Goal: Information Seeking & Learning: Find specific fact

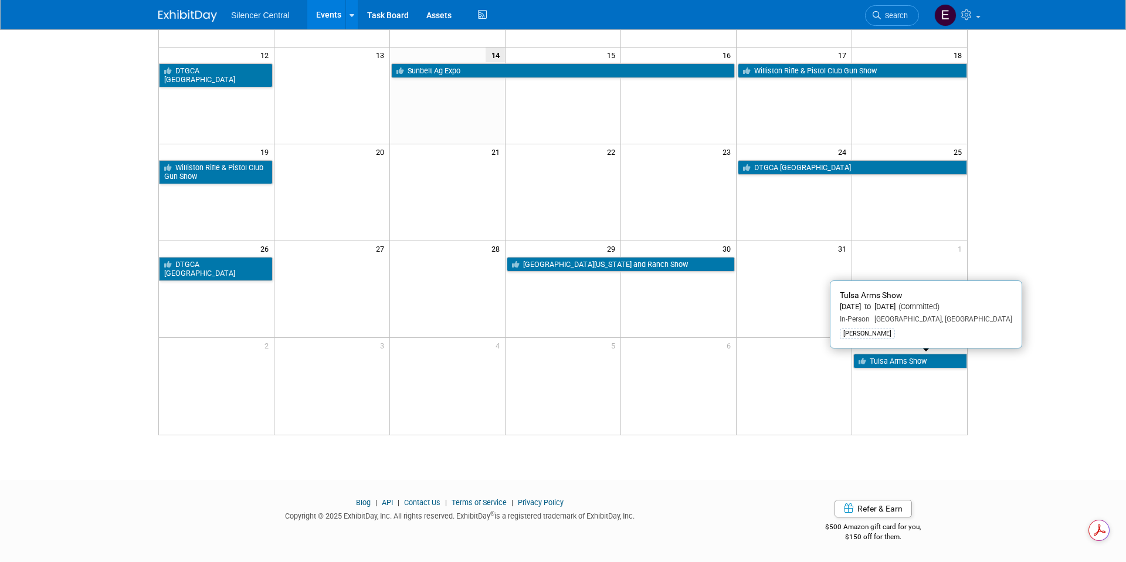
click at [914, 363] on link "Tulsa Arms Show" at bounding box center [911, 361] width 114 height 15
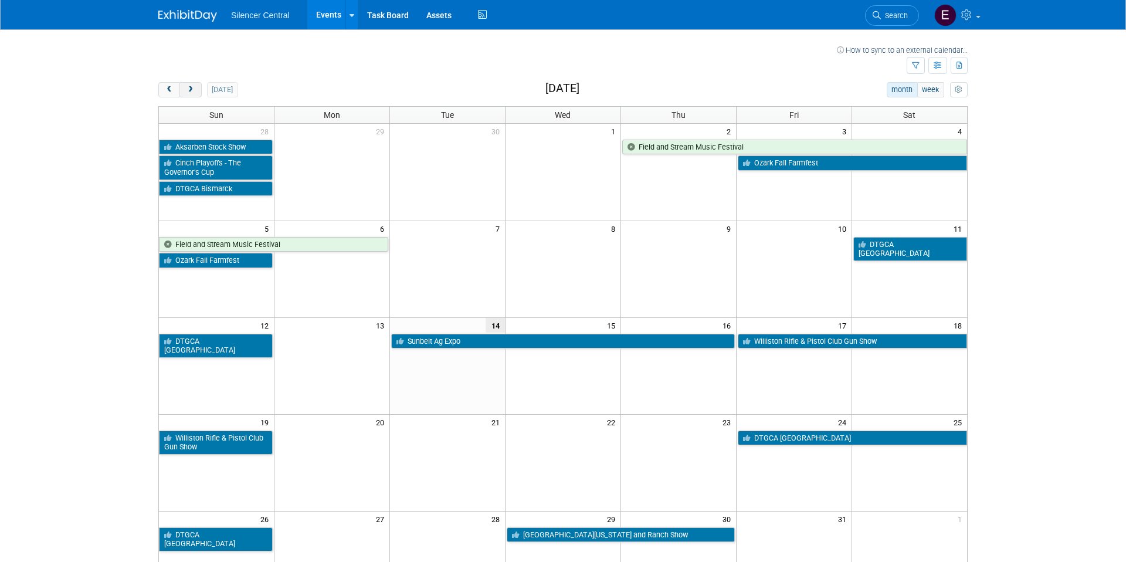
click at [187, 89] on span "next" at bounding box center [190, 90] width 9 height 8
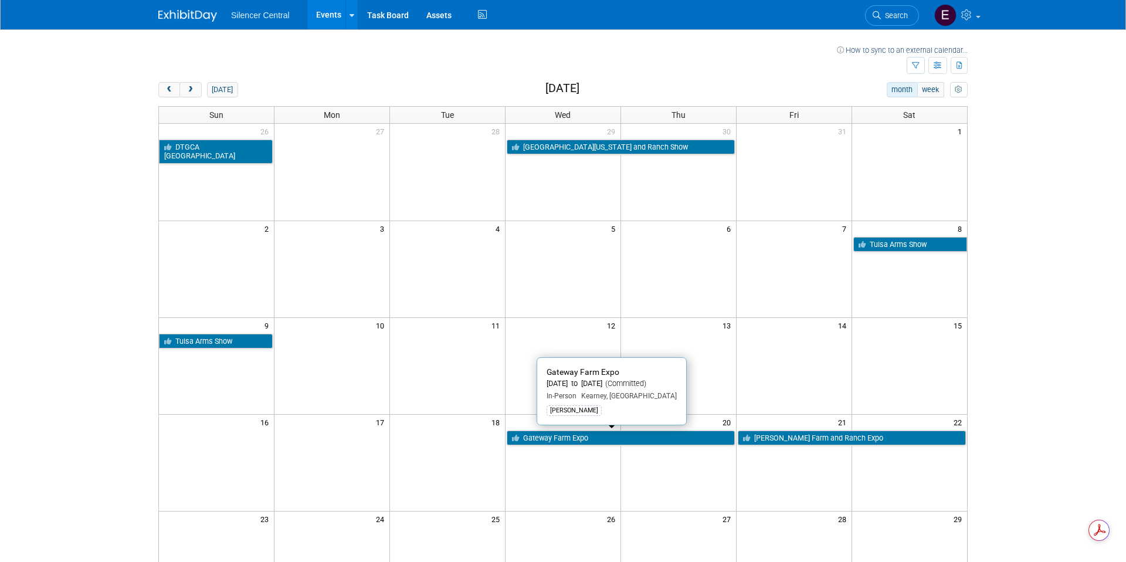
click at [696, 438] on link "Gateway Farm Expo" at bounding box center [621, 438] width 228 height 15
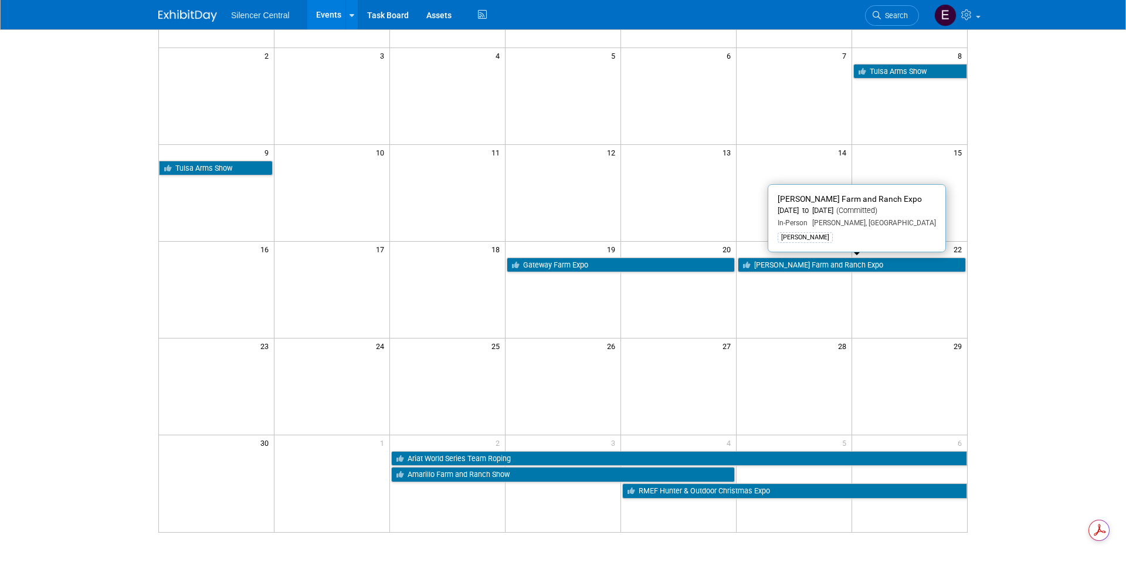
scroll to position [270, 0]
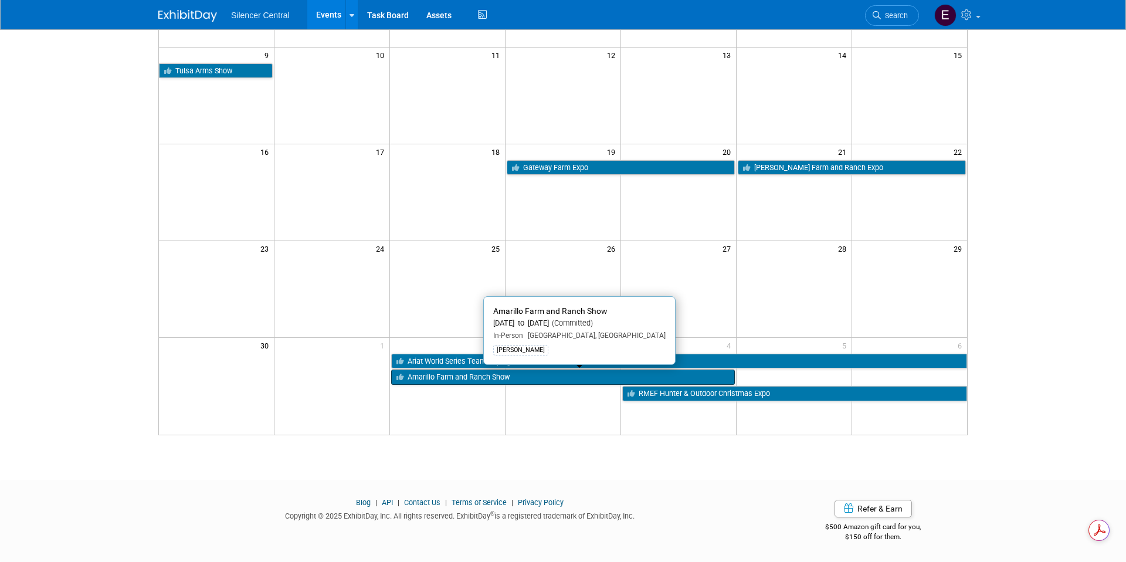
click at [461, 380] on link "Amarillo Farm and Ranch Show" at bounding box center [563, 377] width 344 height 15
click at [561, 373] on link "Amarillo Farm and Ranch Show" at bounding box center [563, 377] width 344 height 15
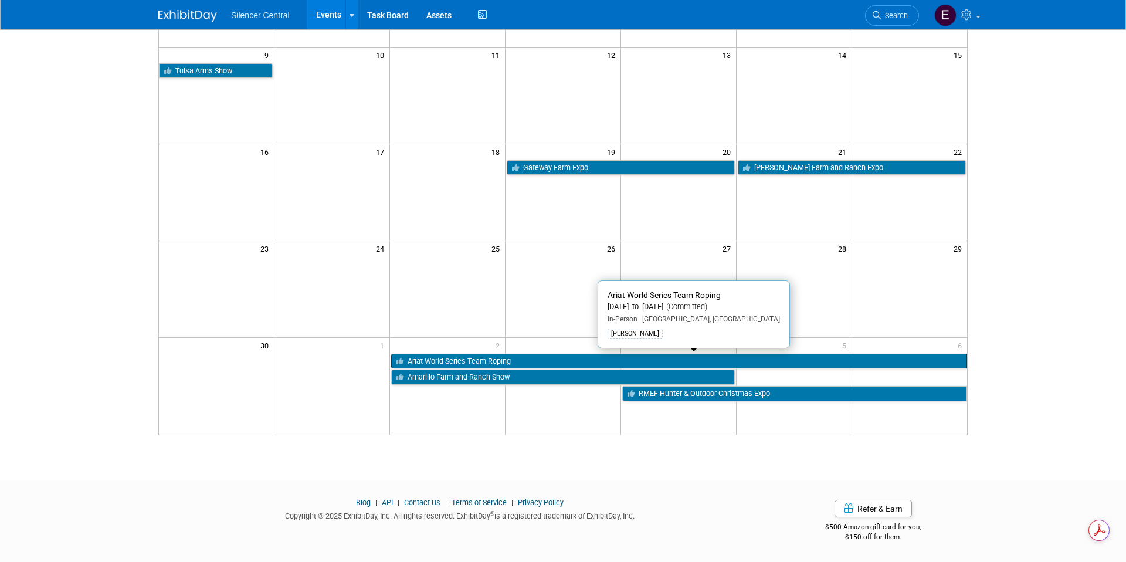
click at [554, 358] on link "Ariat World Series Team Roping" at bounding box center [679, 361] width 576 height 15
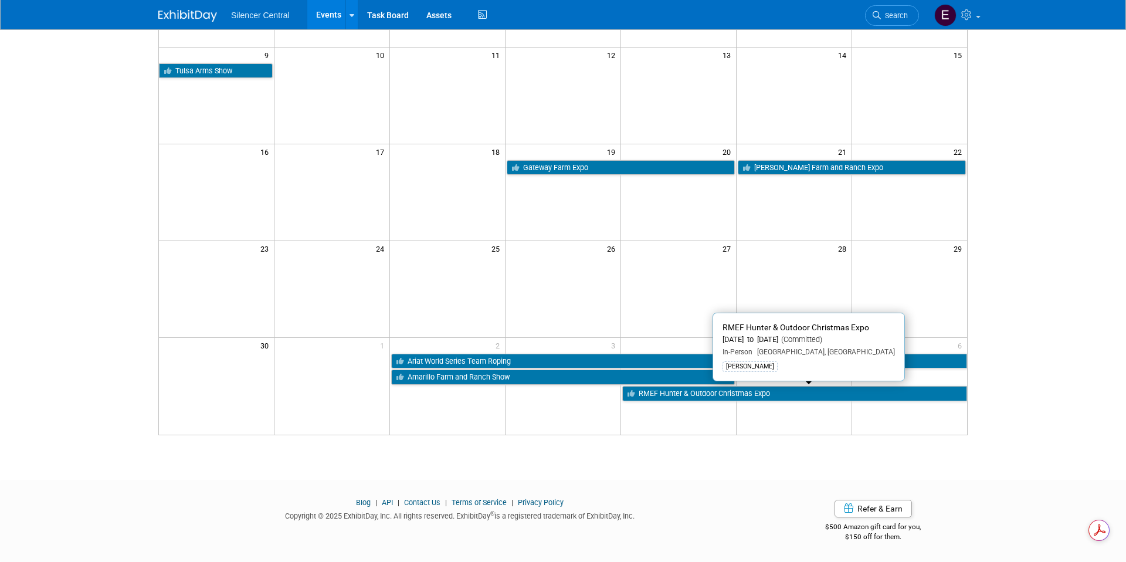
click at [770, 393] on link "RMEF Hunter & Outdoor Christmas Expo" at bounding box center [794, 393] width 345 height 15
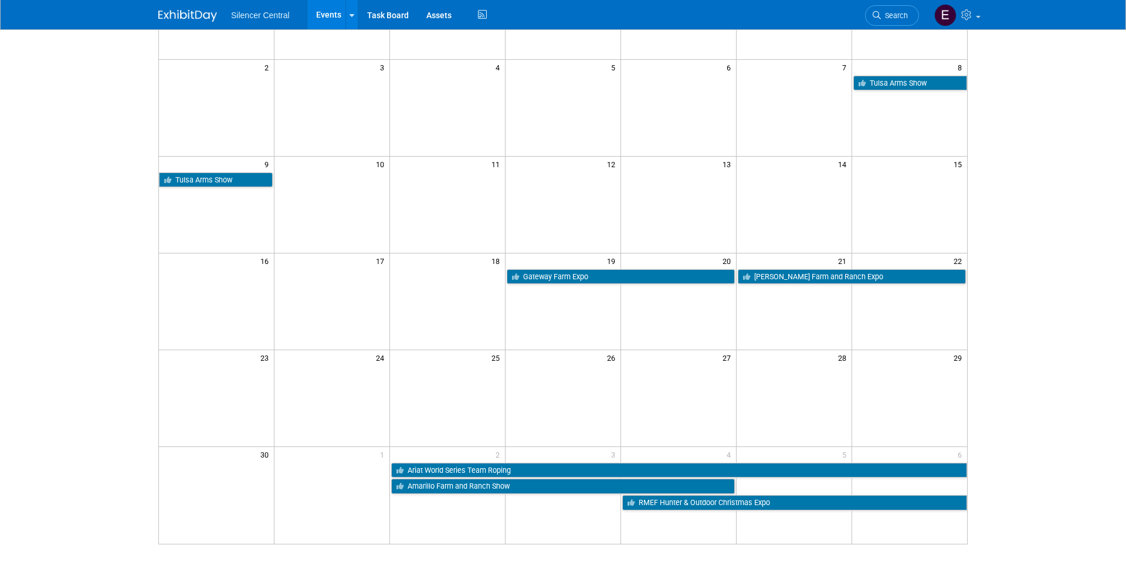
scroll to position [164, 0]
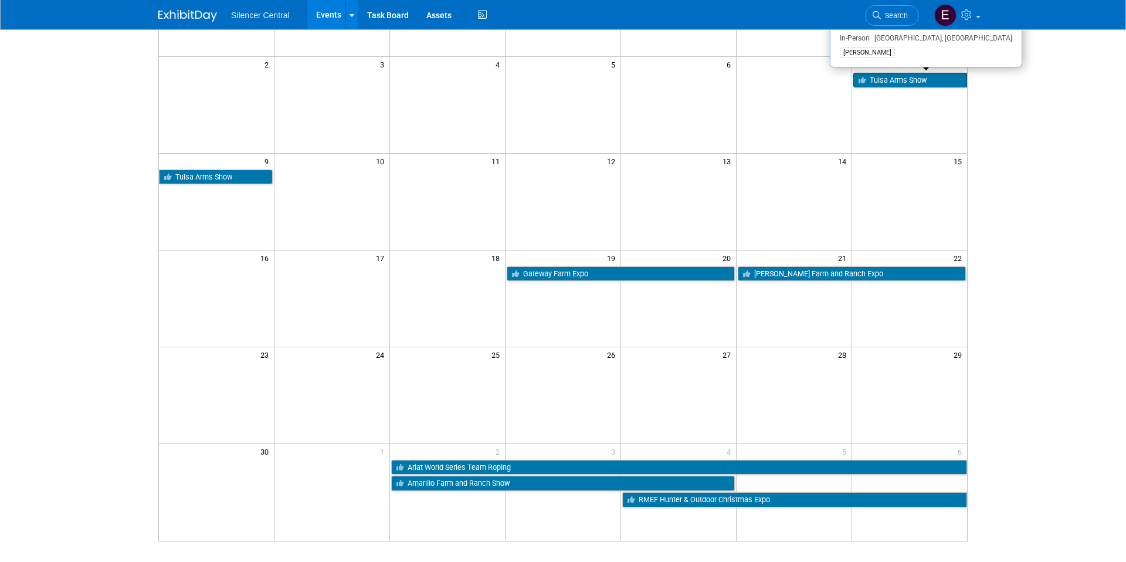
click at [885, 80] on link "Tulsa Arms Show" at bounding box center [911, 80] width 114 height 15
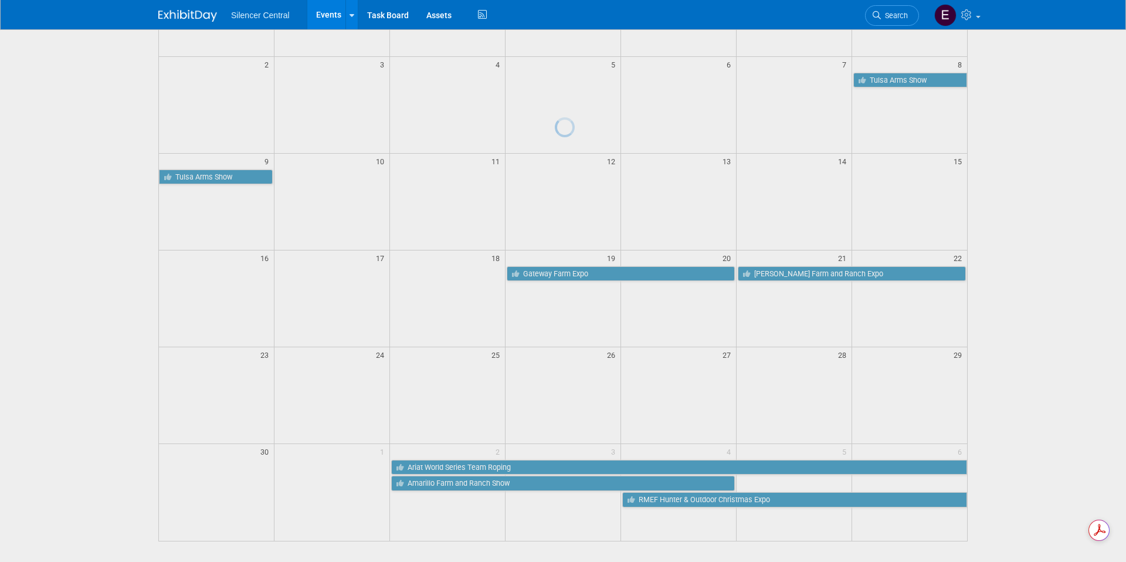
scroll to position [0, 0]
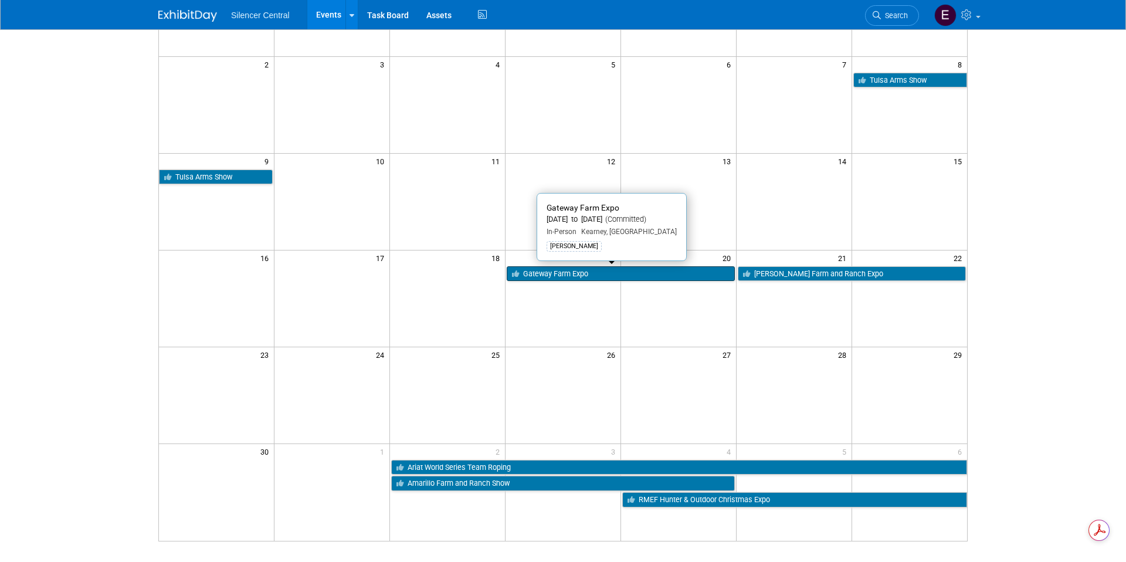
click at [596, 273] on link "Gateway Farm Expo" at bounding box center [621, 273] width 228 height 15
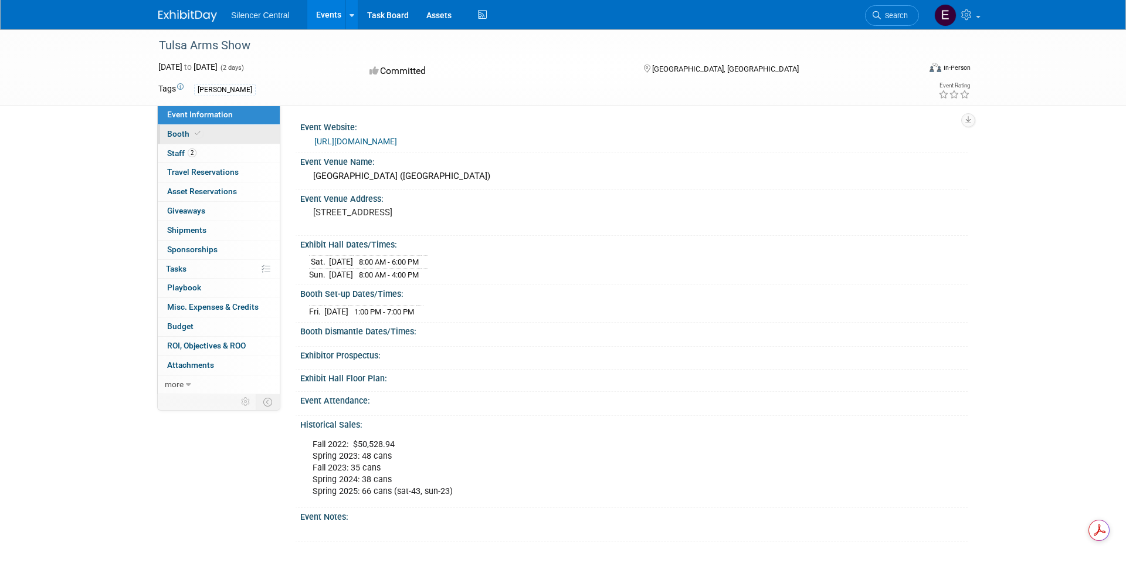
click at [216, 133] on link "Booth" at bounding box center [219, 134] width 122 height 19
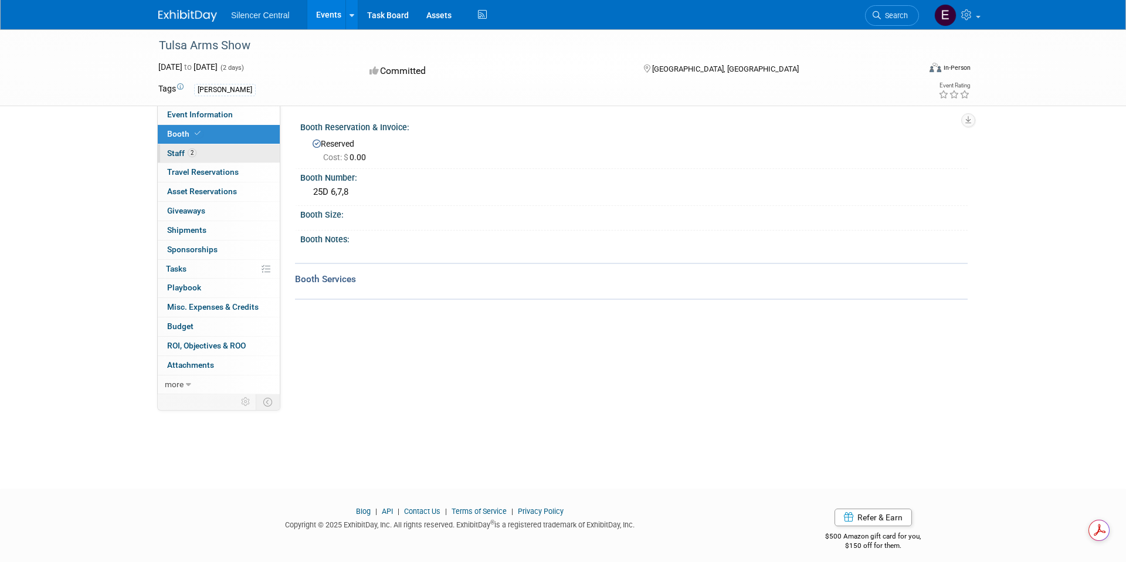
click at [229, 156] on link "2 Staff 2" at bounding box center [219, 153] width 122 height 19
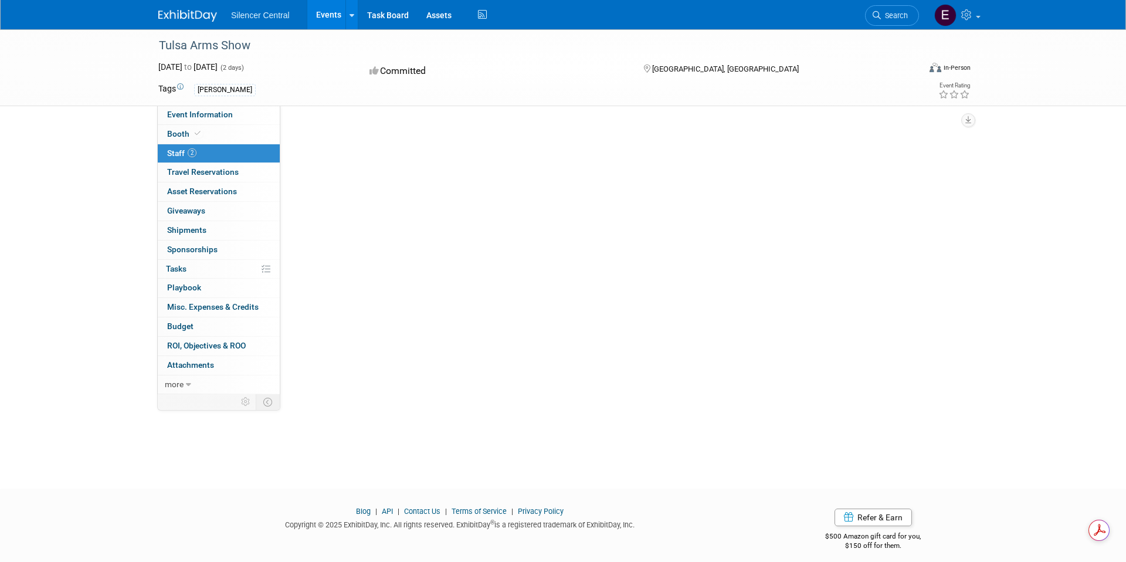
click at [229, 156] on link "2 Staff 2" at bounding box center [219, 153] width 122 height 19
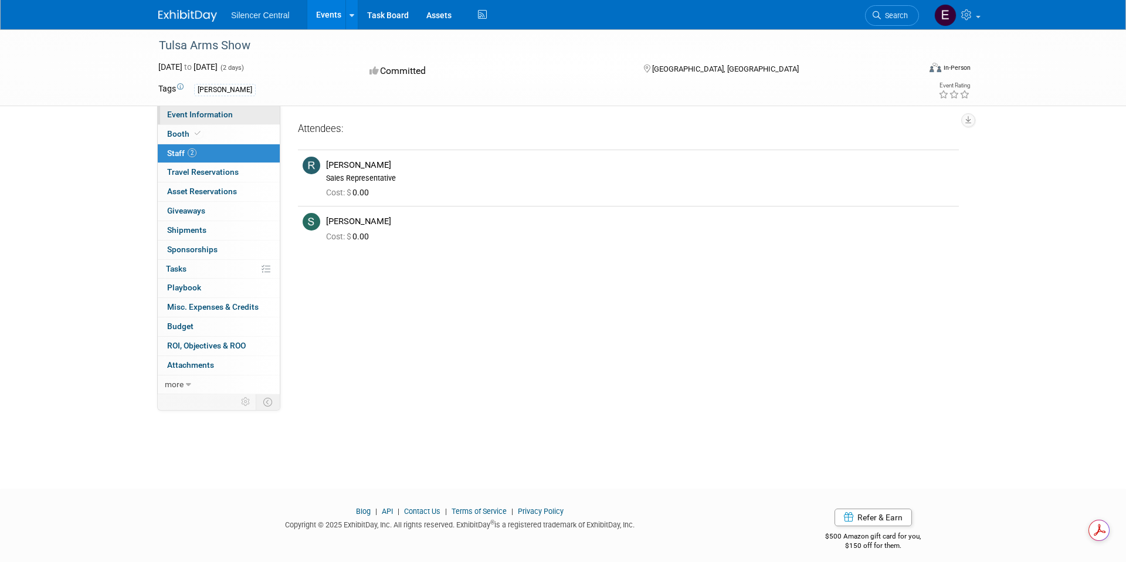
click at [241, 116] on link "Event Information" at bounding box center [219, 115] width 122 height 19
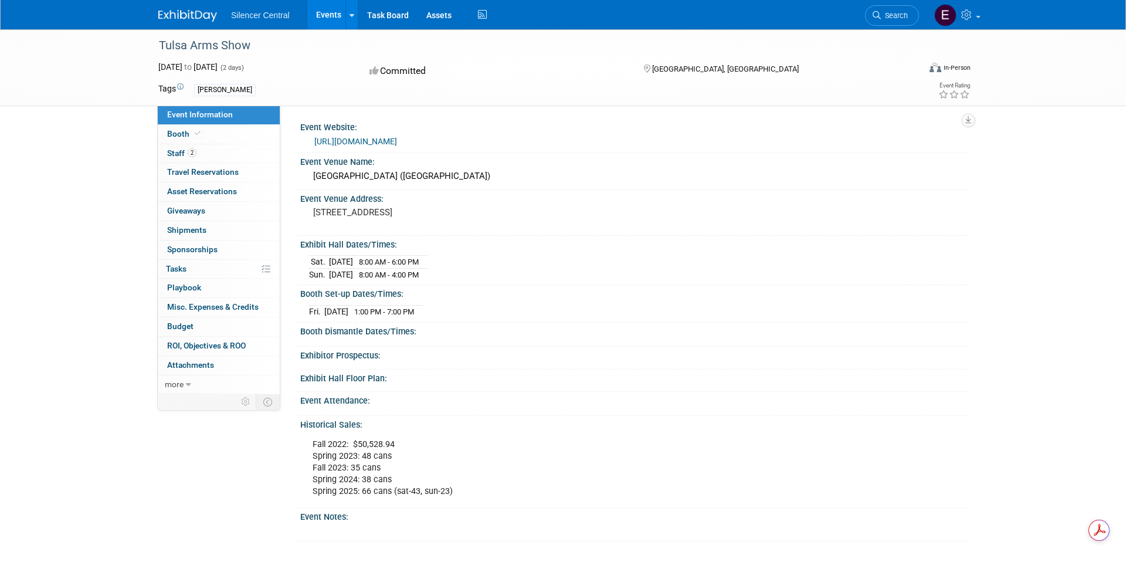
drag, startPoint x: 452, startPoint y: 144, endPoint x: 303, endPoint y: 139, distance: 149.1
click at [303, 139] on div "https://www.tulsaarmsshow.com/homem.html" at bounding box center [634, 141] width 668 height 18
copy link "https://www.tulsaarmsshow.com/homem.html"
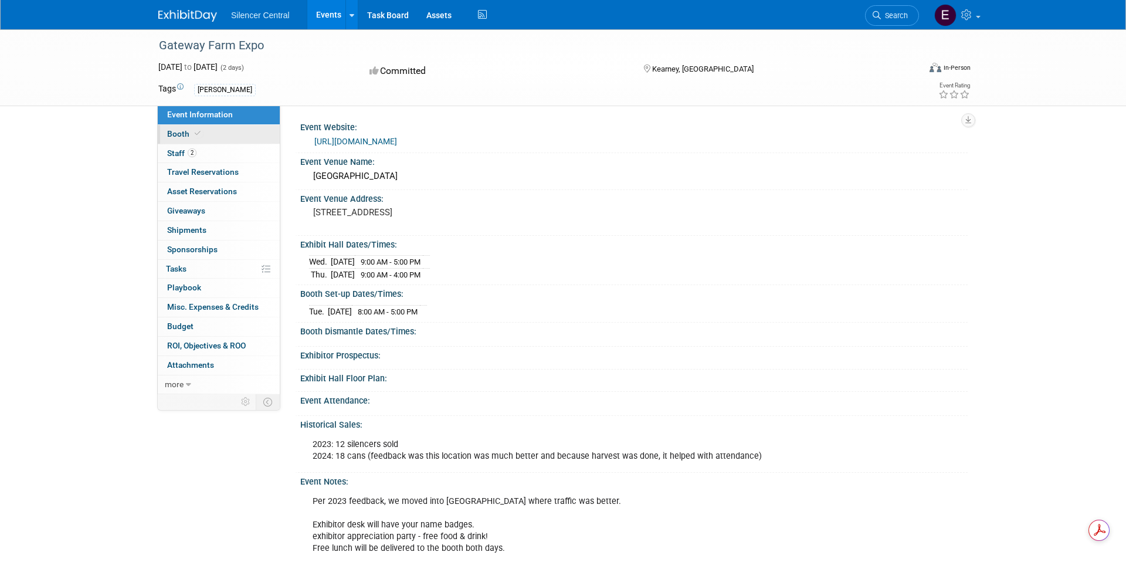
click at [213, 128] on link "Booth" at bounding box center [219, 134] width 122 height 19
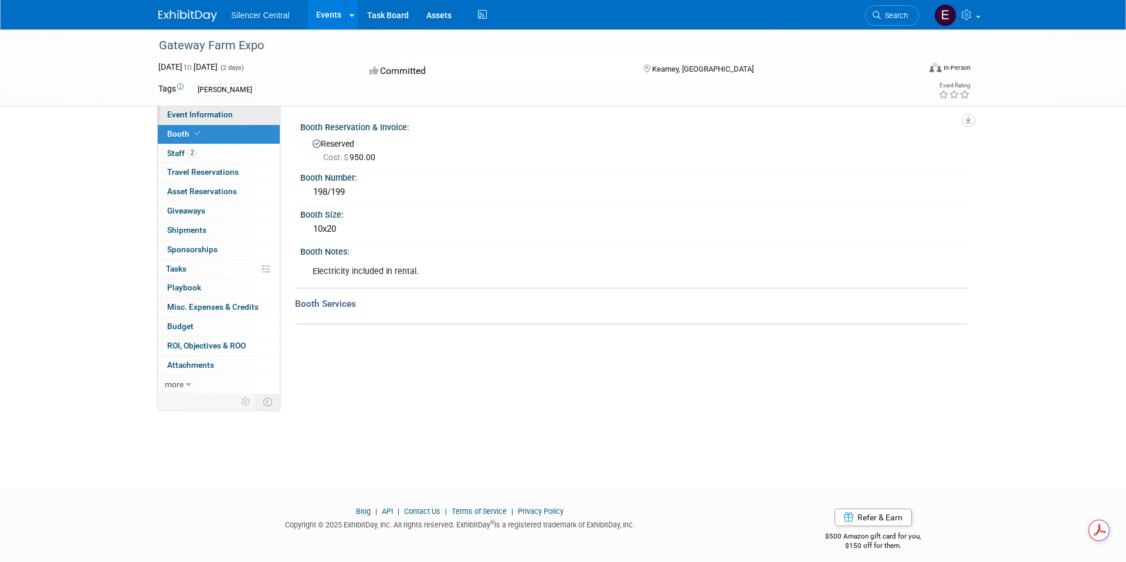
click at [239, 116] on link "Event Information" at bounding box center [219, 115] width 122 height 19
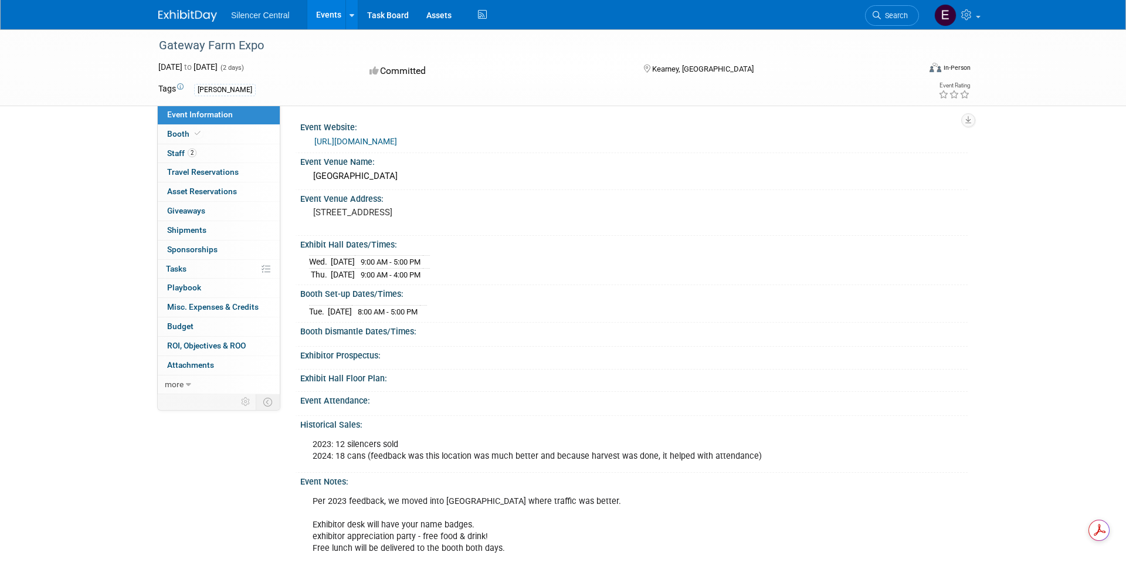
drag, startPoint x: 313, startPoint y: 139, endPoint x: 463, endPoint y: 149, distance: 151.1
click at [463, 146] on div "https://www.gatewayfarmexpo.org/" at bounding box center [634, 140] width 650 height 16
copy link "https://www.gatewayfarmexpo.org/"
click at [201, 136] on span "Booth" at bounding box center [185, 133] width 36 height 9
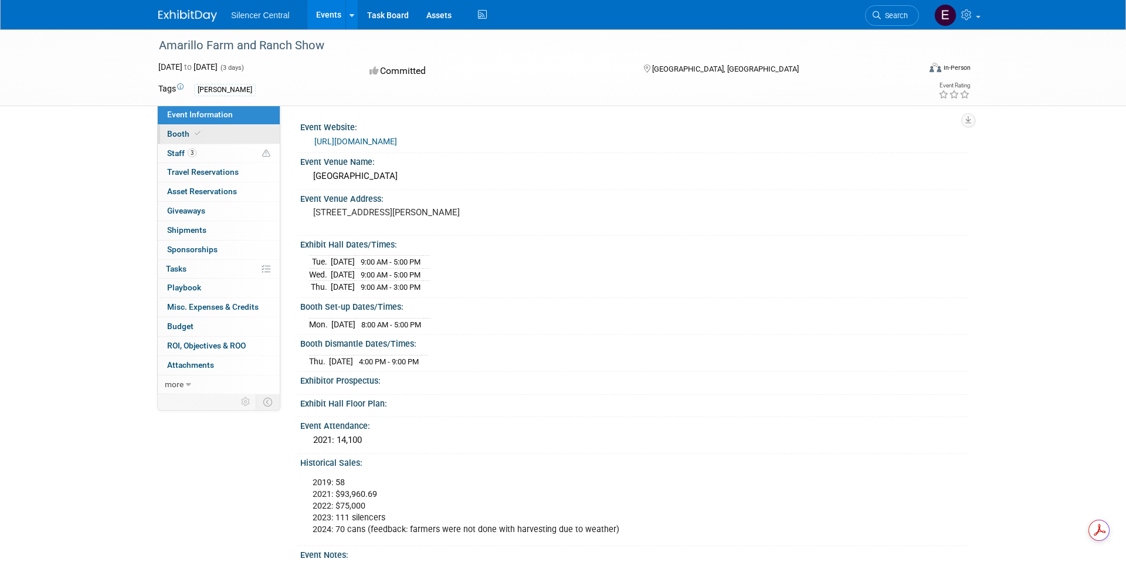
click at [200, 127] on link "Booth" at bounding box center [219, 134] width 122 height 19
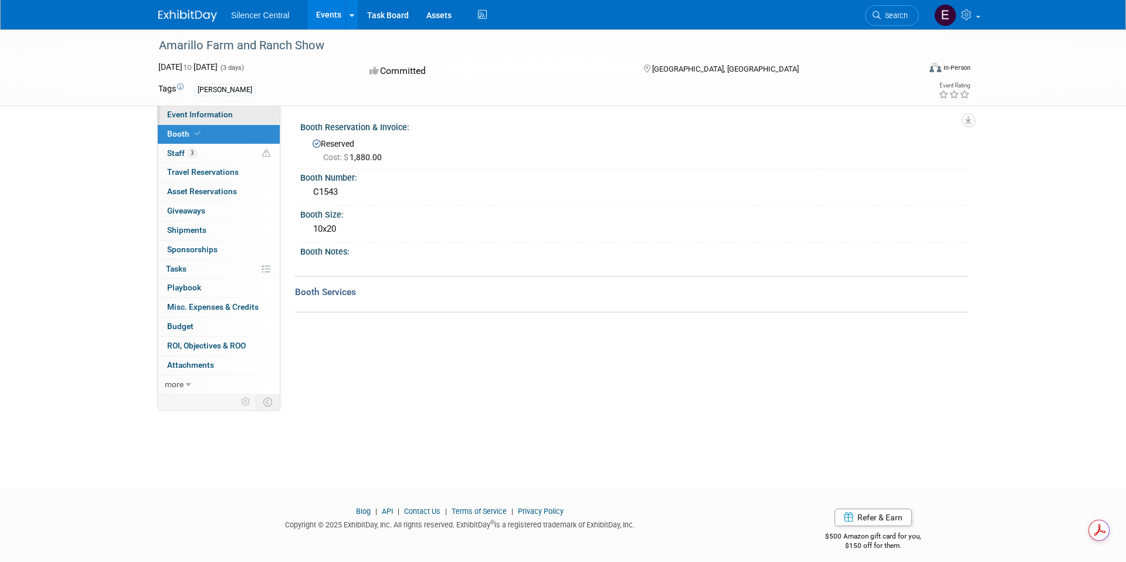
click at [239, 116] on link "Event Information" at bounding box center [219, 115] width 122 height 19
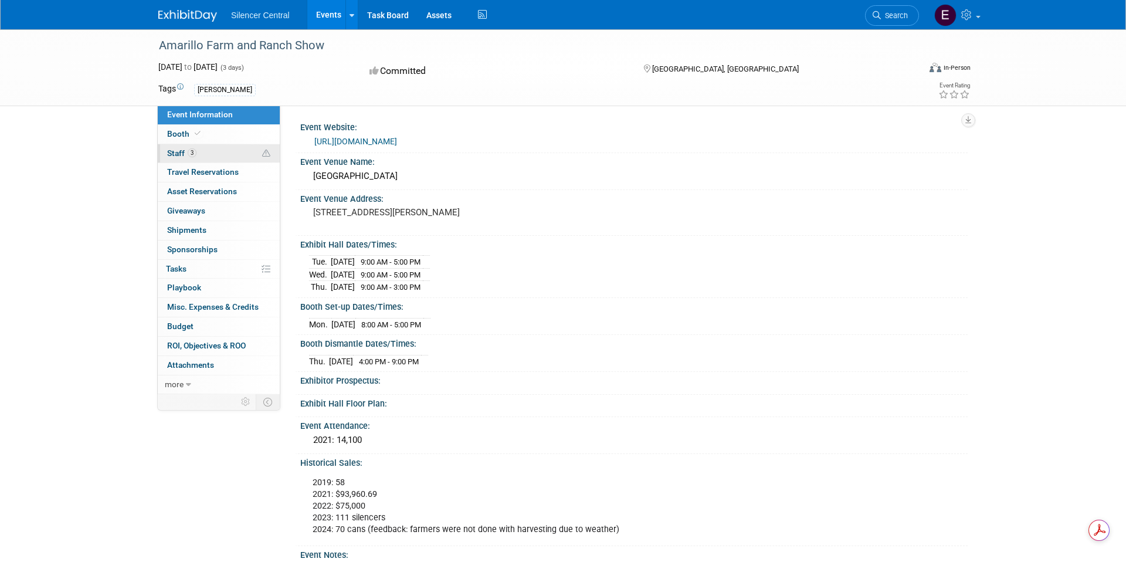
click at [212, 150] on link "3 Staff 3" at bounding box center [219, 153] width 122 height 19
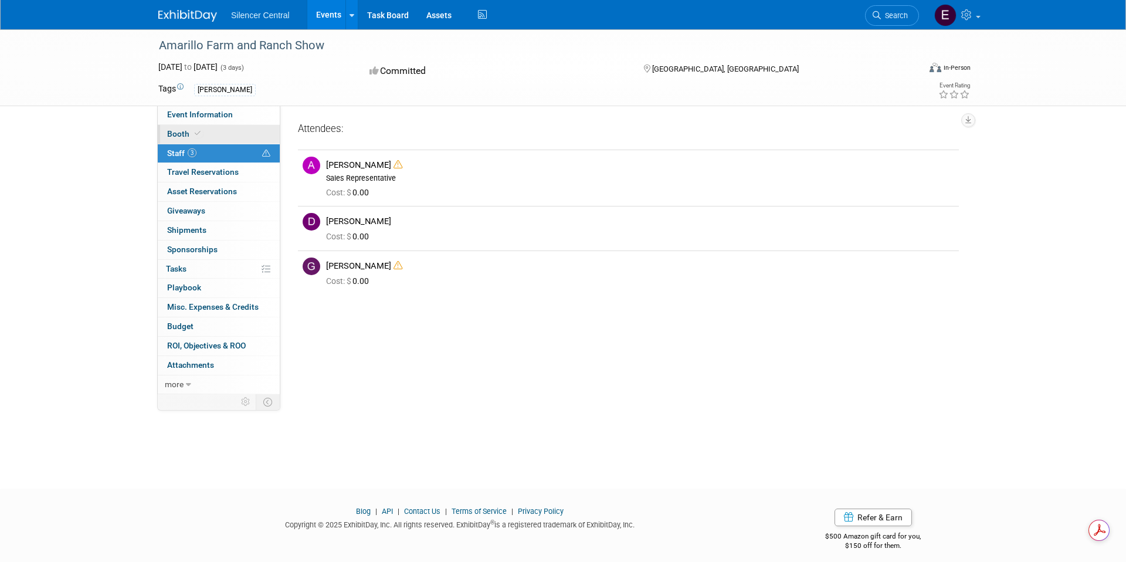
click at [216, 137] on link "Booth" at bounding box center [219, 134] width 122 height 19
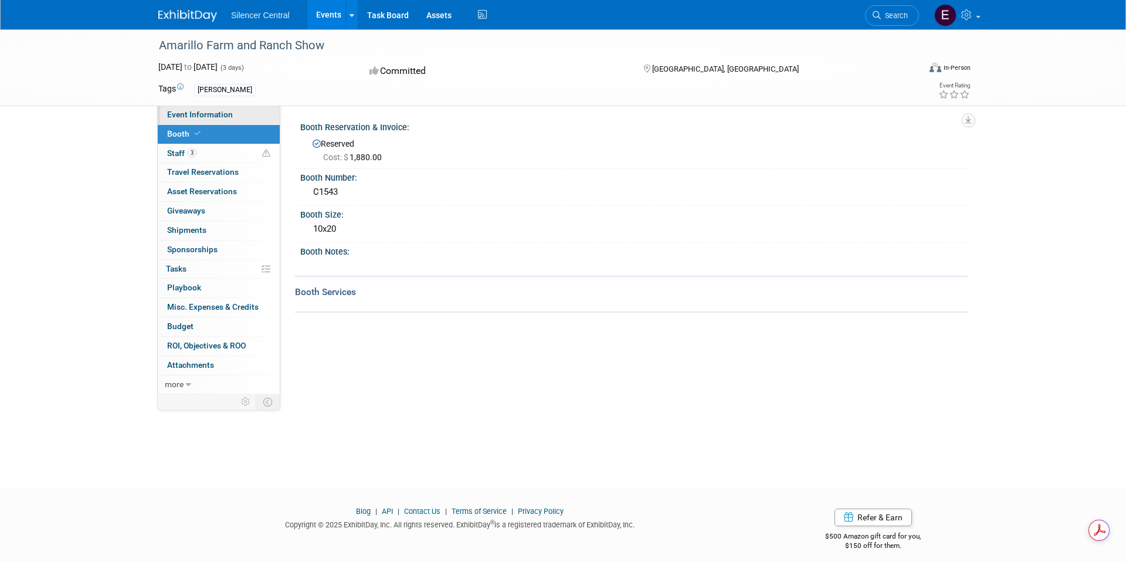
click at [231, 114] on span "Event Information" at bounding box center [200, 114] width 66 height 9
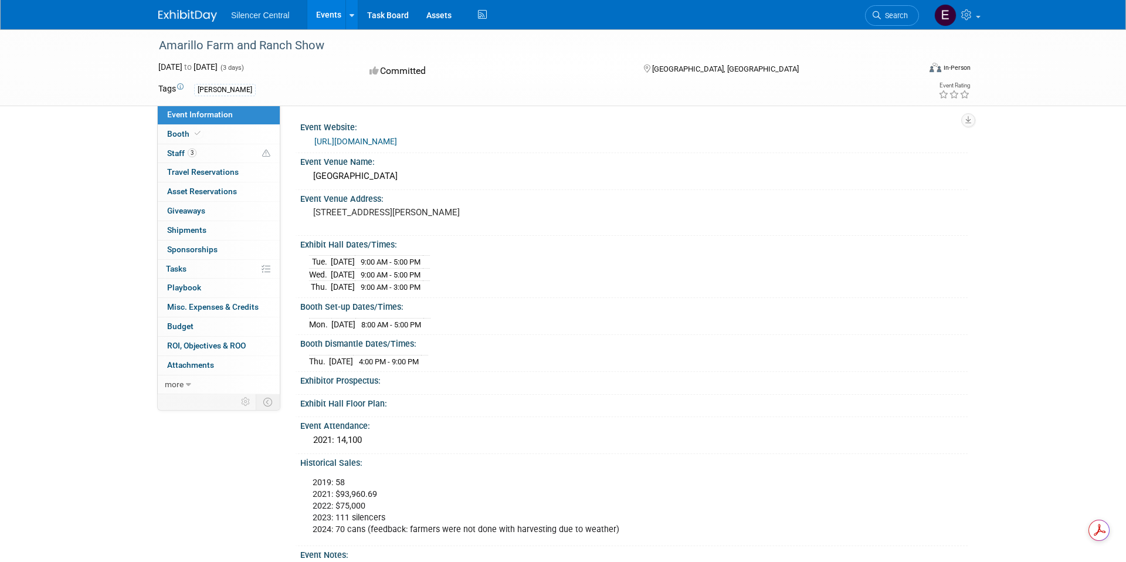
drag, startPoint x: 477, startPoint y: 141, endPoint x: 304, endPoint y: 140, distance: 172.5
click at [304, 140] on div "https://www.ideaggroup.com/amarillo" at bounding box center [634, 141] width 668 height 18
copy link "https://www.ideaggroup.com/amarillo"
click at [205, 169] on span "Travel Reservations 0" at bounding box center [203, 171] width 72 height 9
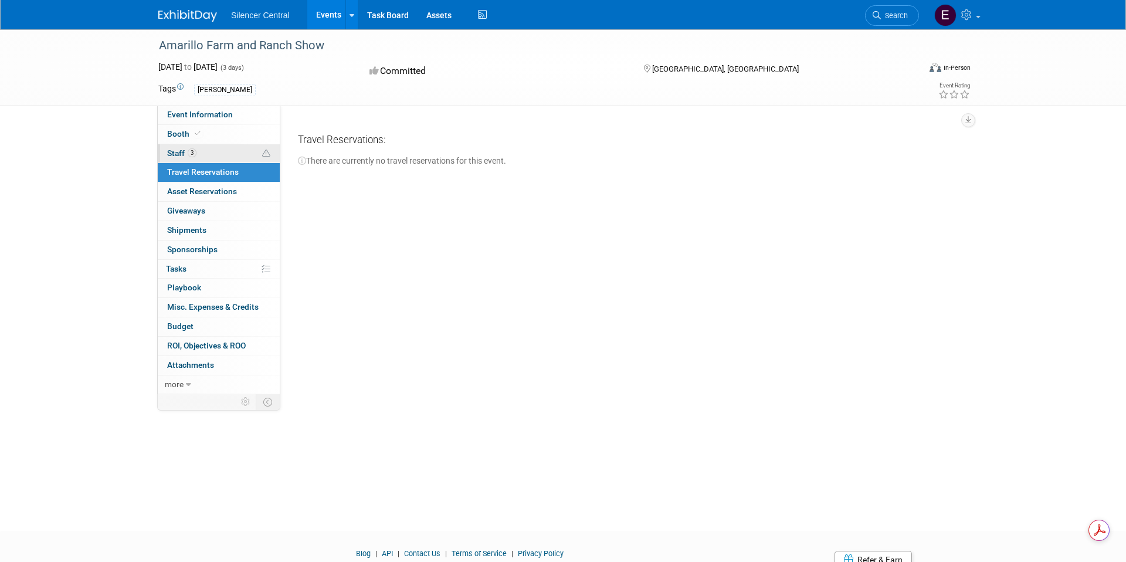
click at [212, 153] on link "3 Staff 3" at bounding box center [219, 153] width 122 height 19
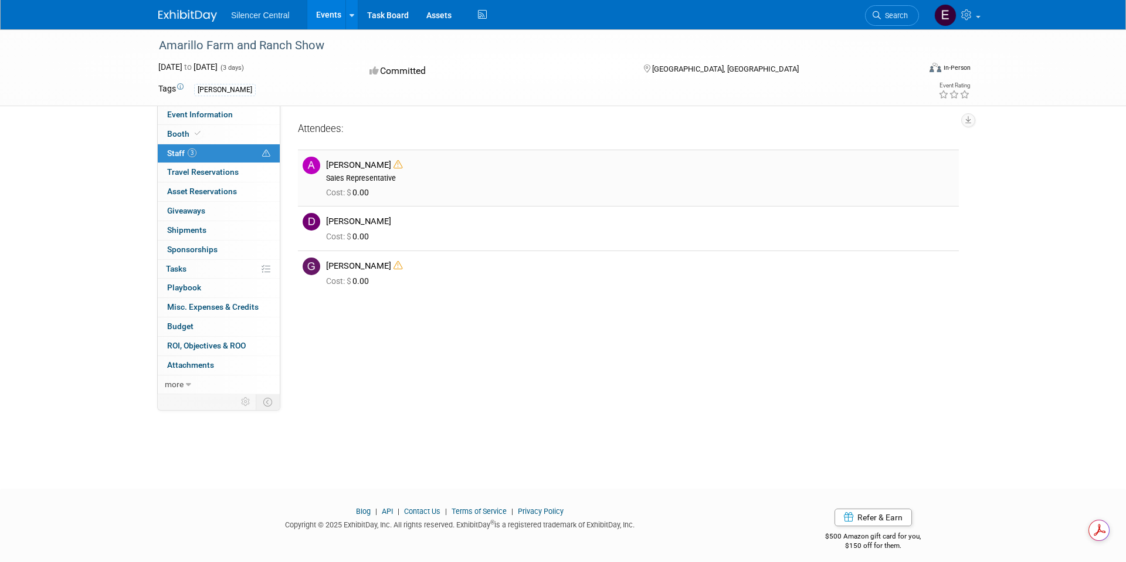
click at [401, 164] on icon at bounding box center [398, 164] width 9 height 9
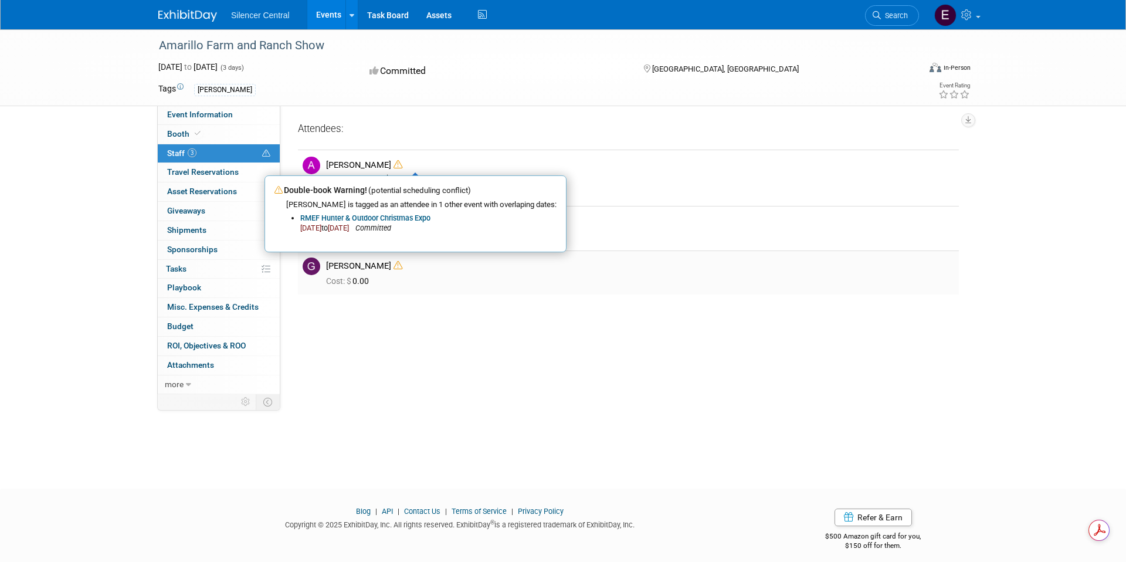
click at [699, 277] on div "Cost: $ 0.00" at bounding box center [640, 281] width 628 height 11
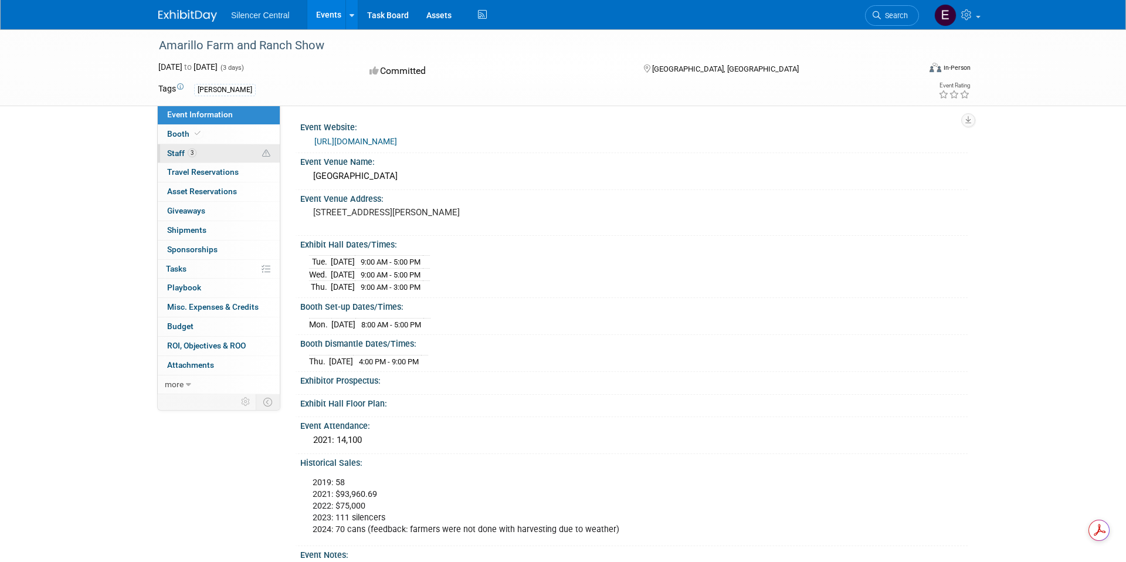
click at [242, 156] on link "3 Staff 3" at bounding box center [219, 153] width 122 height 19
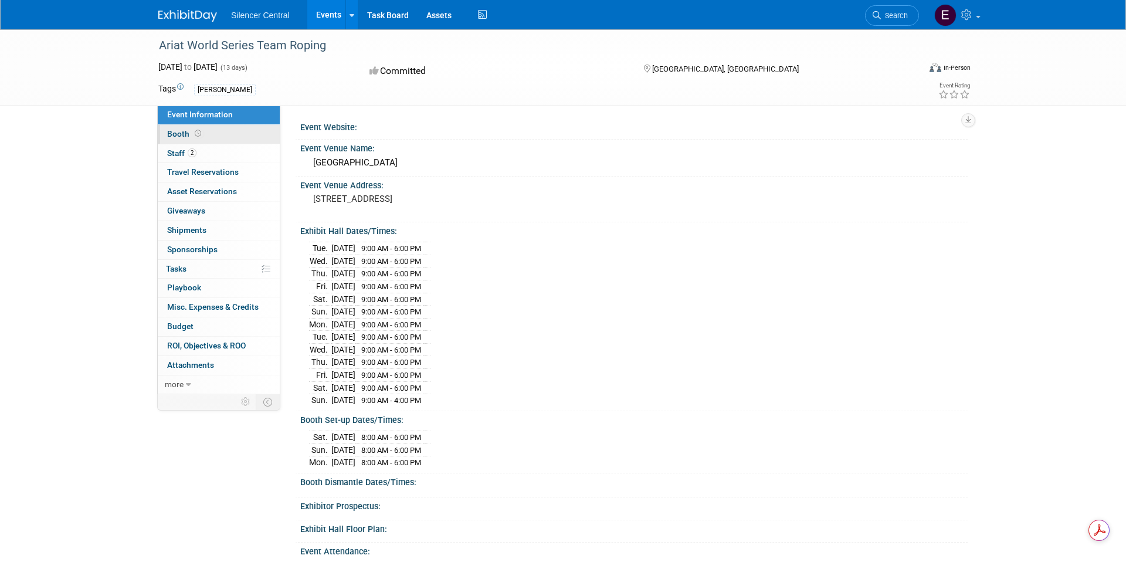
click at [206, 141] on link "Booth" at bounding box center [219, 134] width 122 height 19
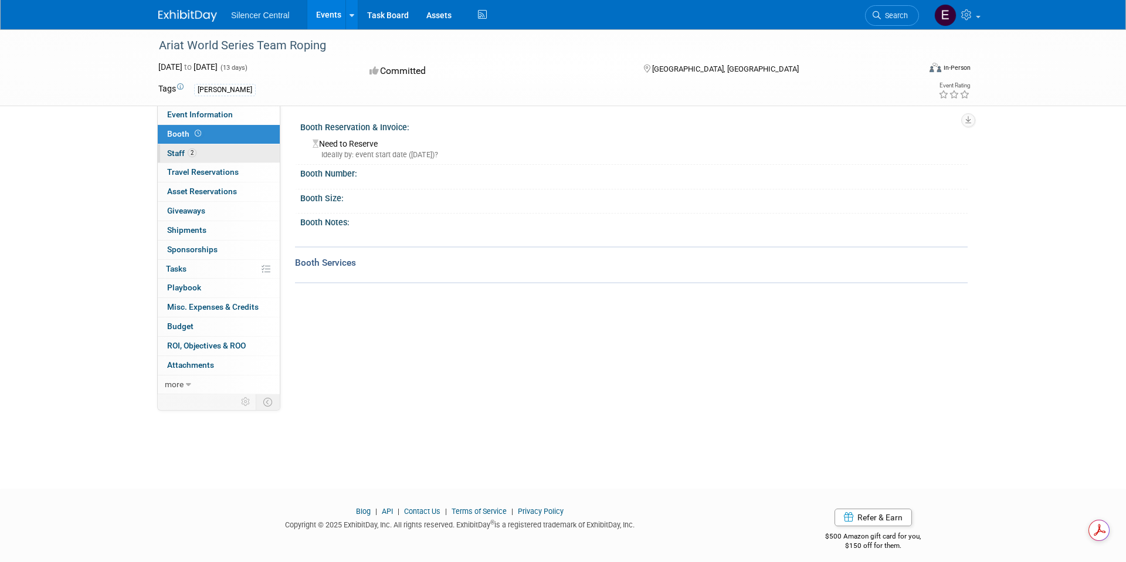
drag, startPoint x: 205, startPoint y: 155, endPoint x: 205, endPoint y: 148, distance: 7.1
click at [205, 155] on link "2 Staff 2" at bounding box center [219, 153] width 122 height 19
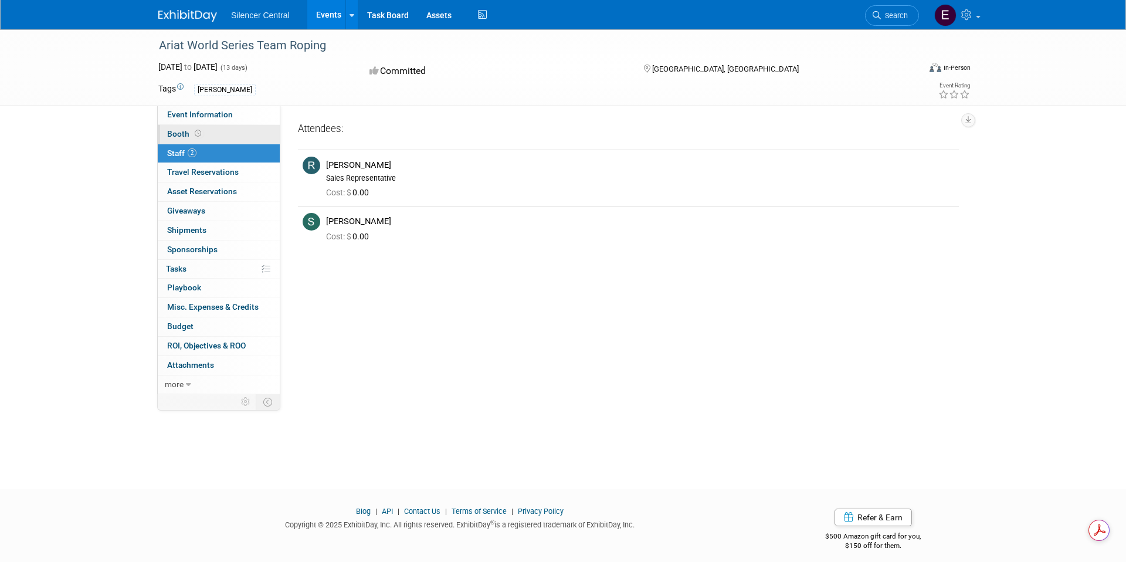
click at [219, 131] on link "Booth" at bounding box center [219, 134] width 122 height 19
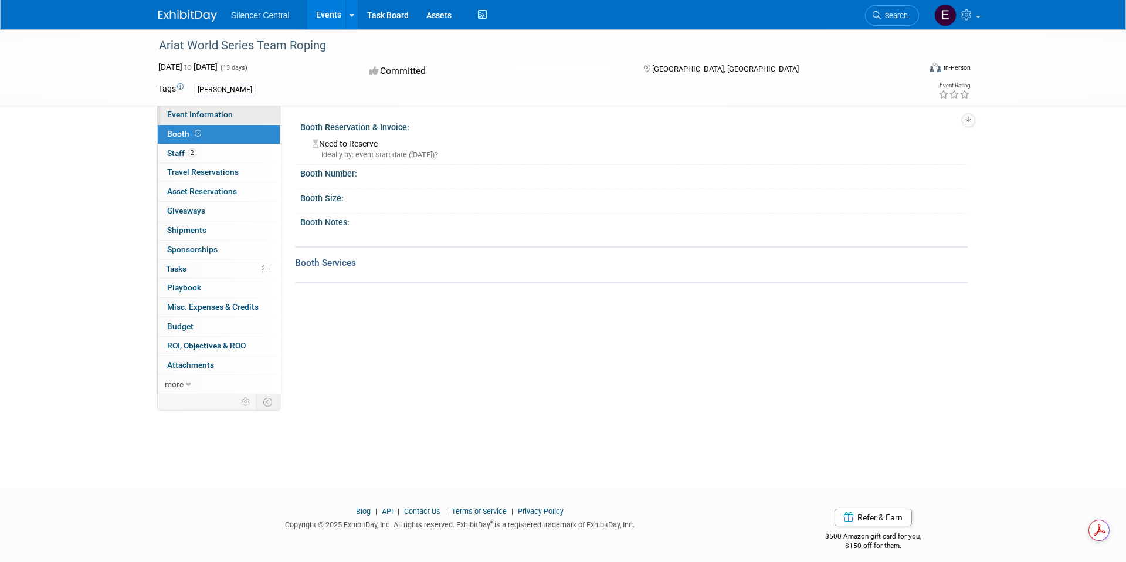
click at [224, 121] on link "Event Information" at bounding box center [219, 115] width 122 height 19
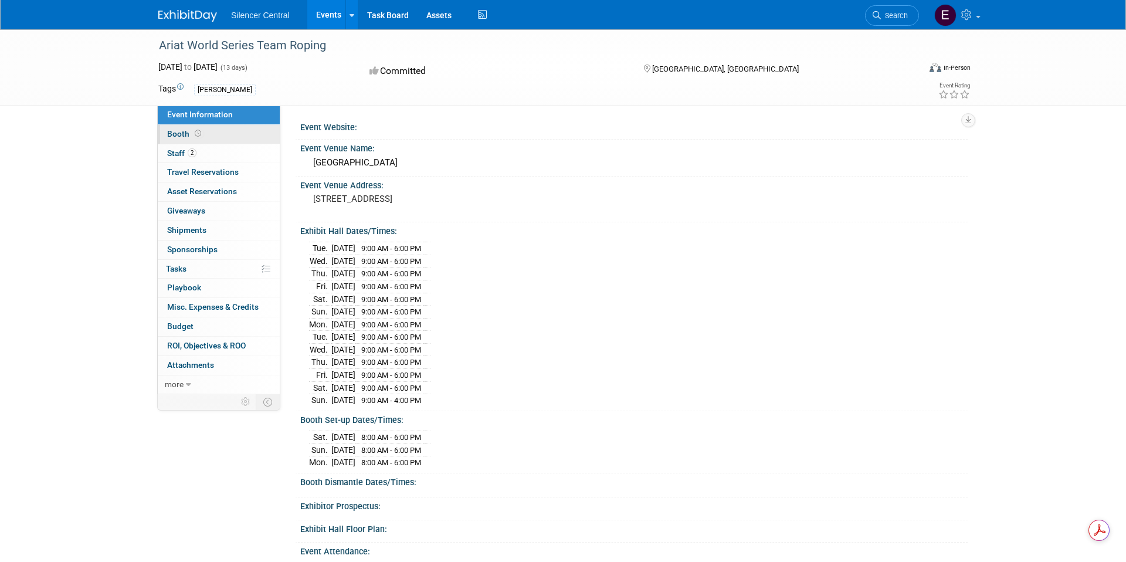
click at [202, 134] on span at bounding box center [197, 133] width 11 height 9
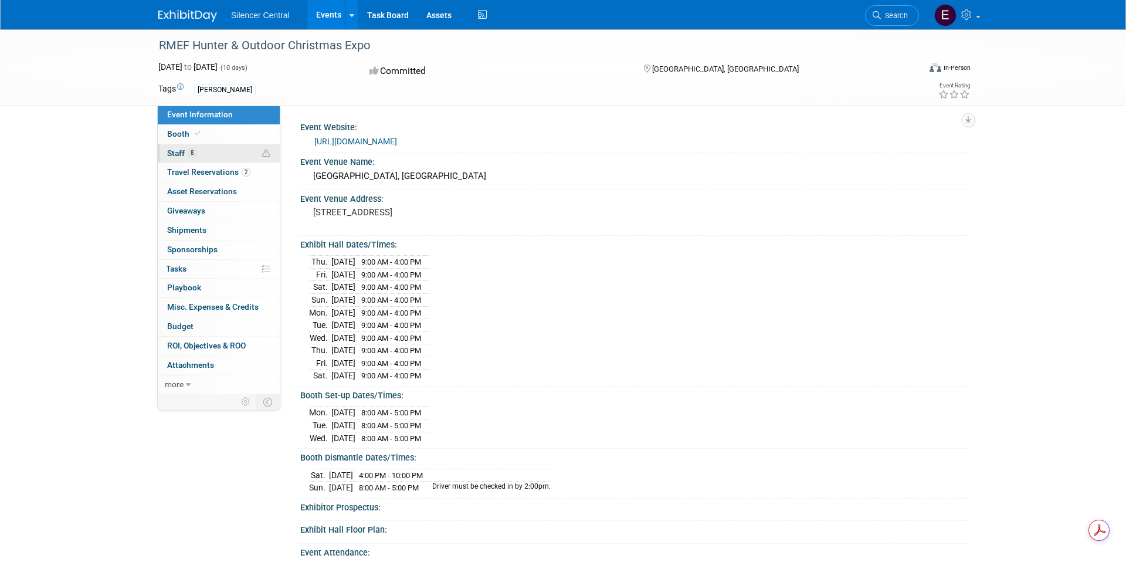
click at [217, 149] on link "8 Staff 8" at bounding box center [219, 153] width 122 height 19
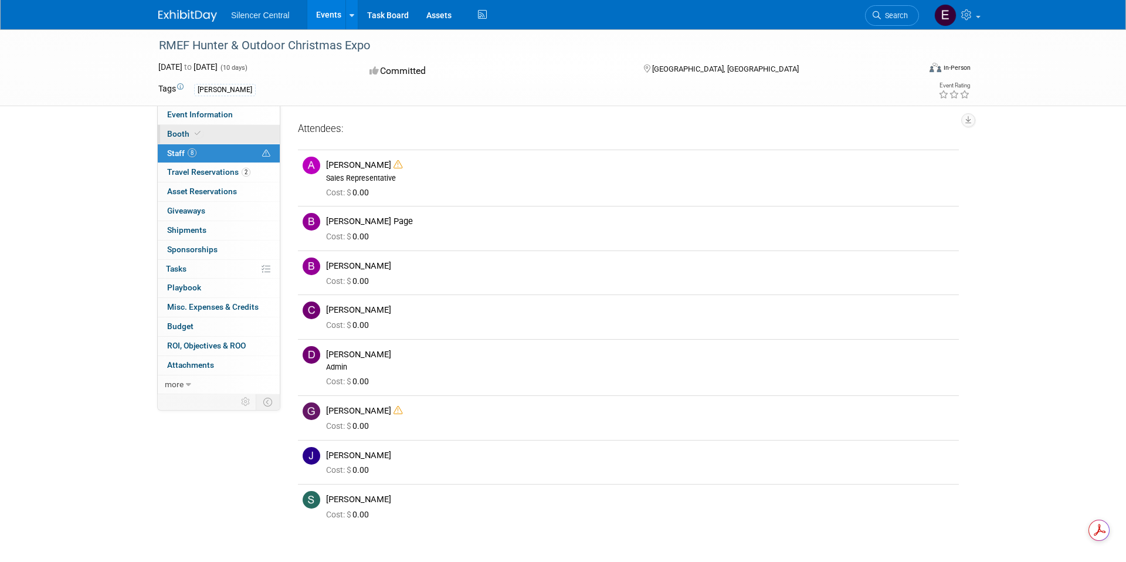
click at [209, 134] on link "Booth" at bounding box center [219, 134] width 122 height 19
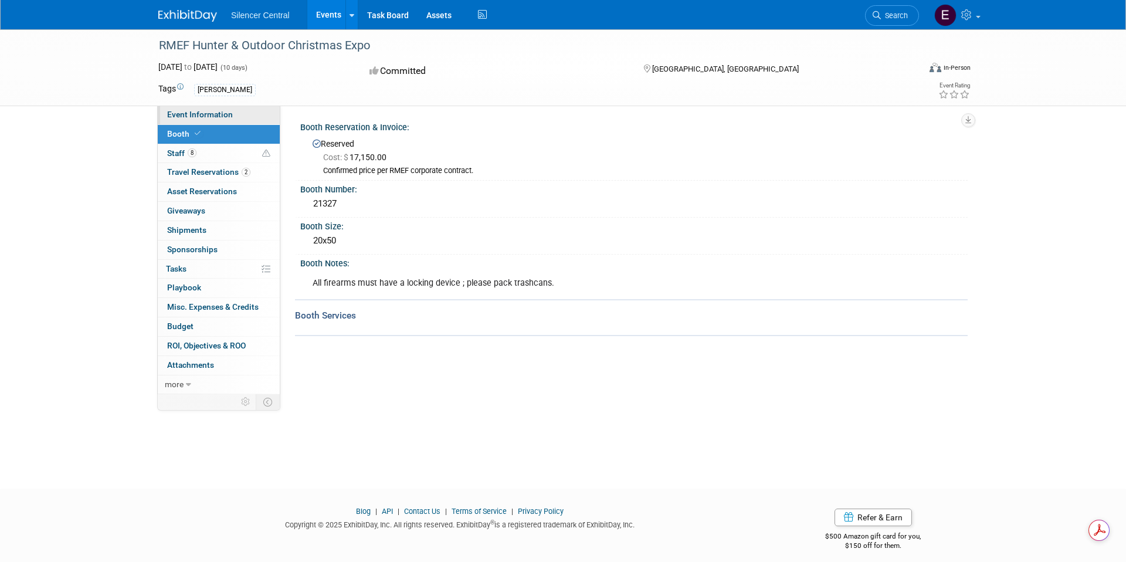
click at [229, 113] on span "Event Information" at bounding box center [200, 114] width 66 height 9
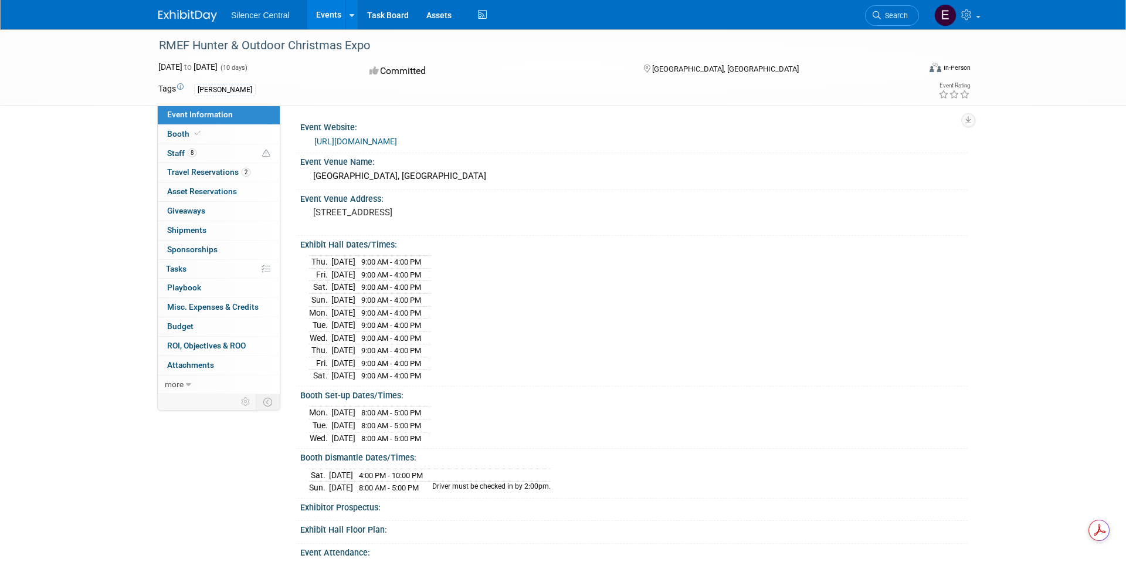
drag, startPoint x: 310, startPoint y: 139, endPoint x: 570, endPoint y: 145, distance: 259.4
click at [568, 143] on div "https://www.rmef.org/events/hunter-outdoor-christmas/" at bounding box center [634, 140] width 650 height 16
copy link "https://www.rmef.org/events/hunter-outdoor-christmas/"
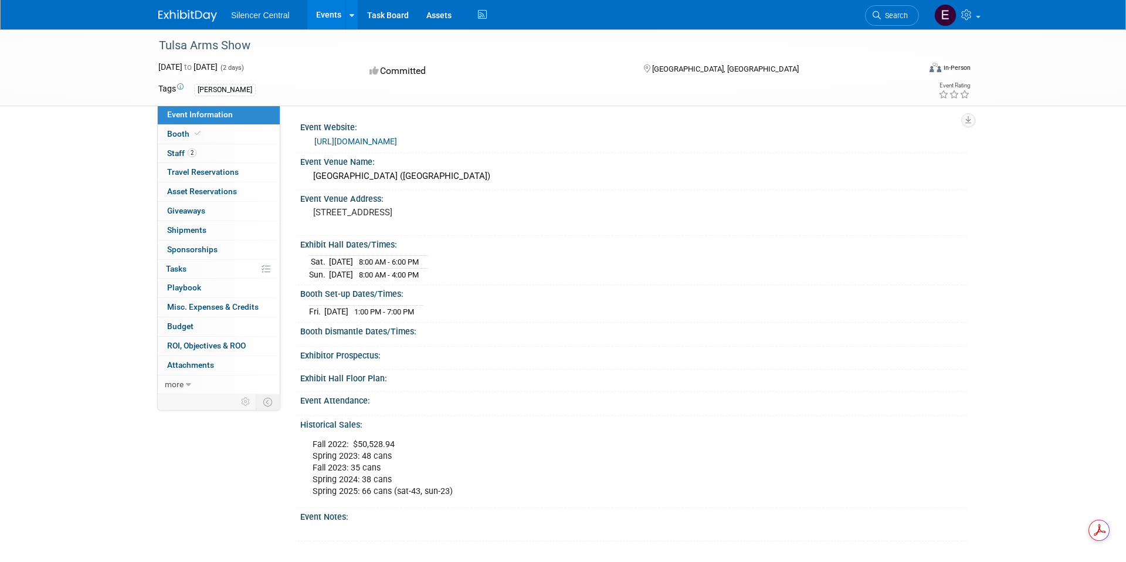
drag, startPoint x: 315, startPoint y: 213, endPoint x: 380, endPoint y: 228, distance: 66.9
click at [380, 218] on pre "[STREET_ADDRESS]" at bounding box center [439, 212] width 252 height 11
copy pre "[STREET_ADDRESS]"
click at [217, 150] on link "2 Staff 2" at bounding box center [219, 153] width 122 height 19
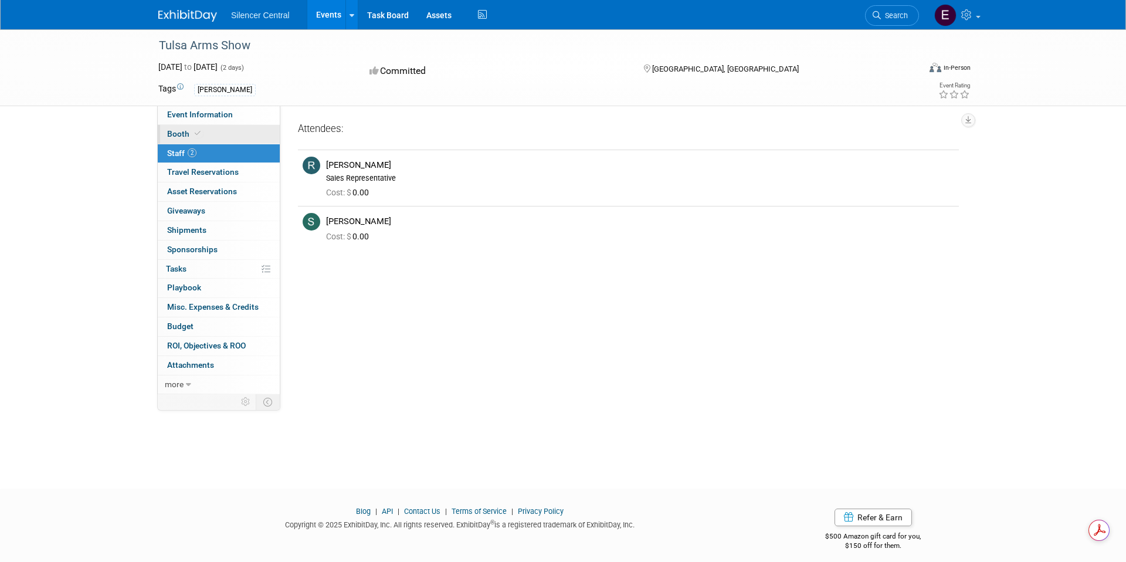
click at [218, 137] on link "Booth" at bounding box center [219, 134] width 122 height 19
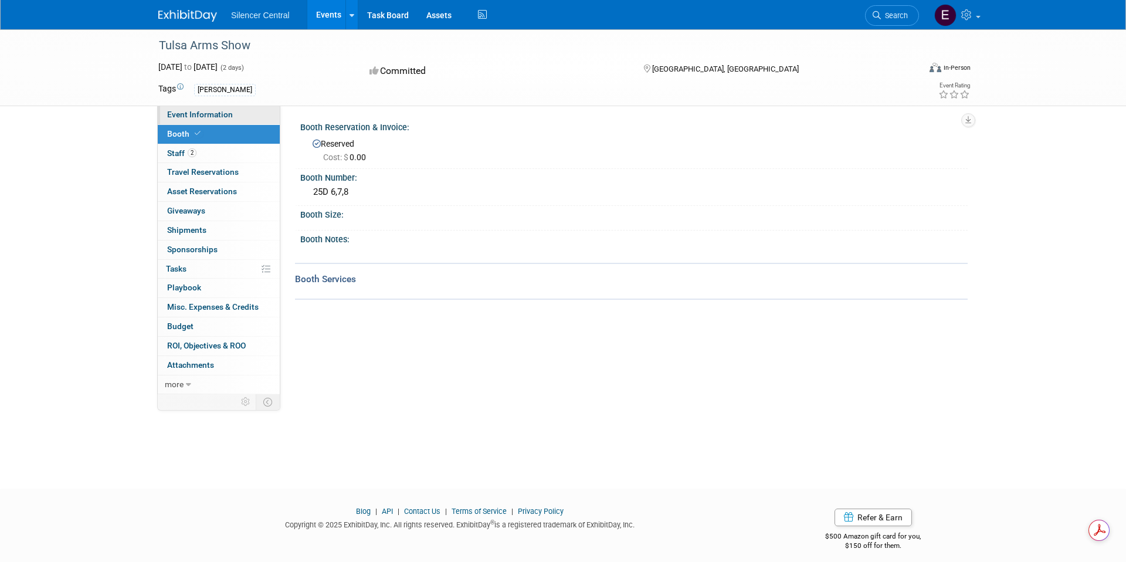
click at [181, 111] on span "Event Information" at bounding box center [200, 114] width 66 height 9
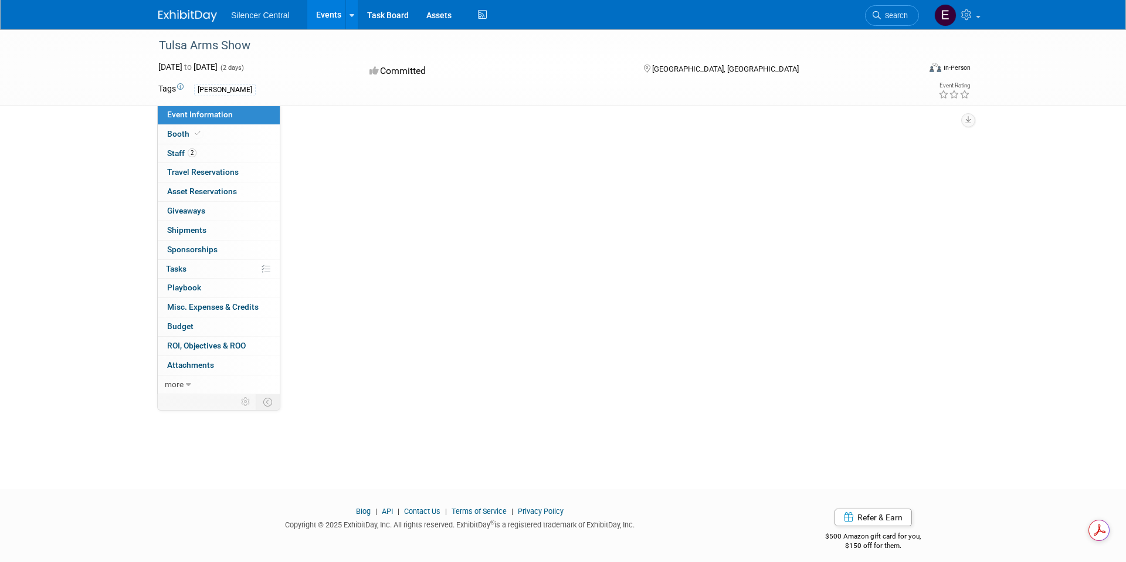
click at [181, 111] on span "Event Information" at bounding box center [200, 114] width 66 height 9
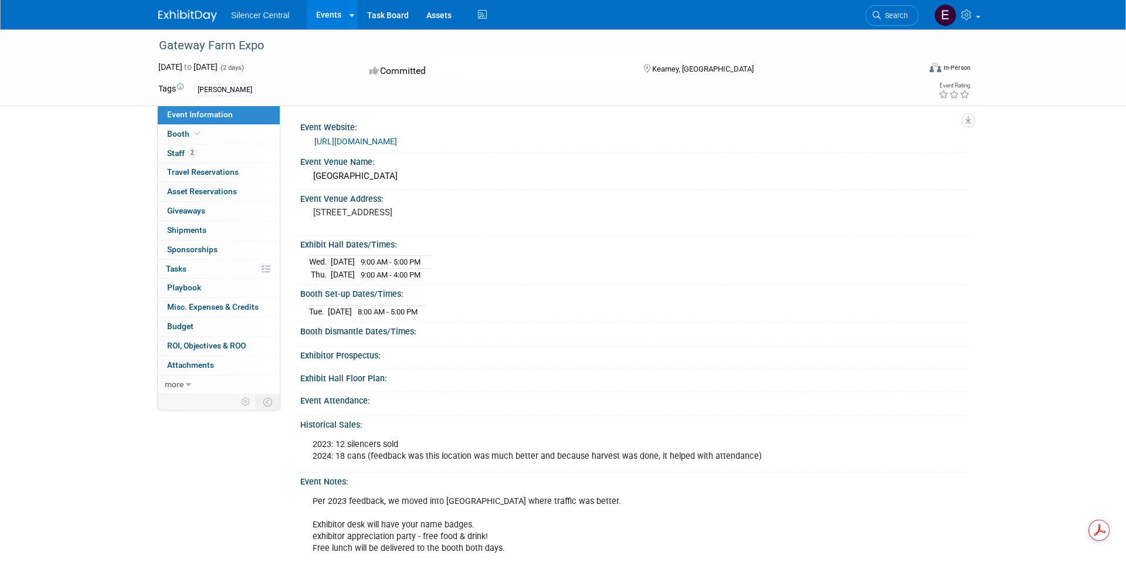
drag, startPoint x: 310, startPoint y: 211, endPoint x: 439, endPoint y: 221, distance: 130.0
click at [437, 221] on div "3807 Avenue N, Kearney, NE 68847" at bounding box center [439, 217] width 260 height 27
copy pre "3807 Avenue N, Kearney, NE 68847"
click at [223, 136] on link "Booth" at bounding box center [219, 134] width 122 height 19
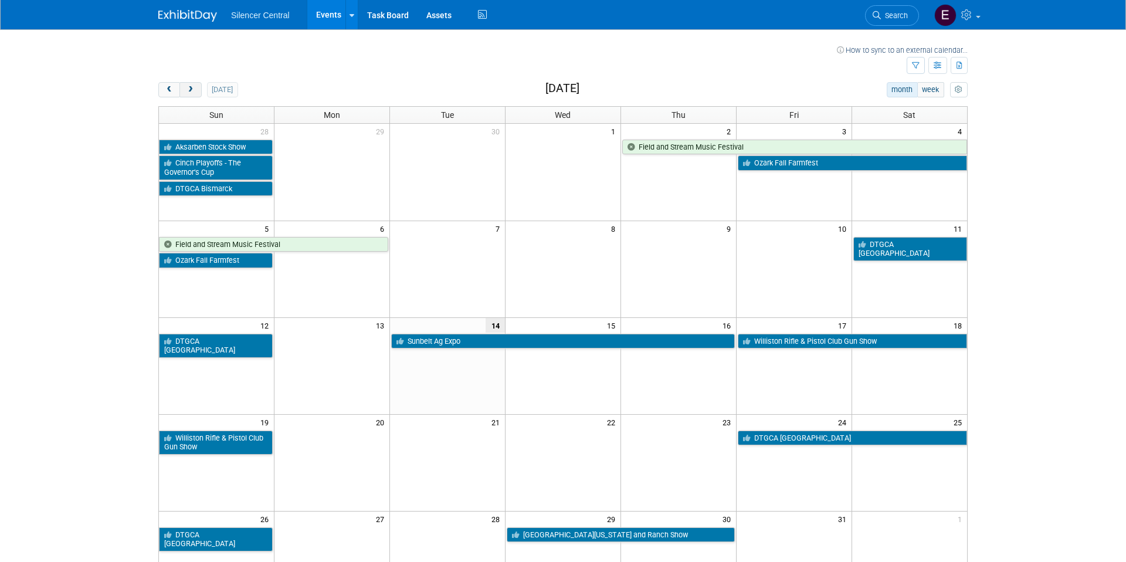
click at [189, 92] on span "next" at bounding box center [190, 90] width 9 height 8
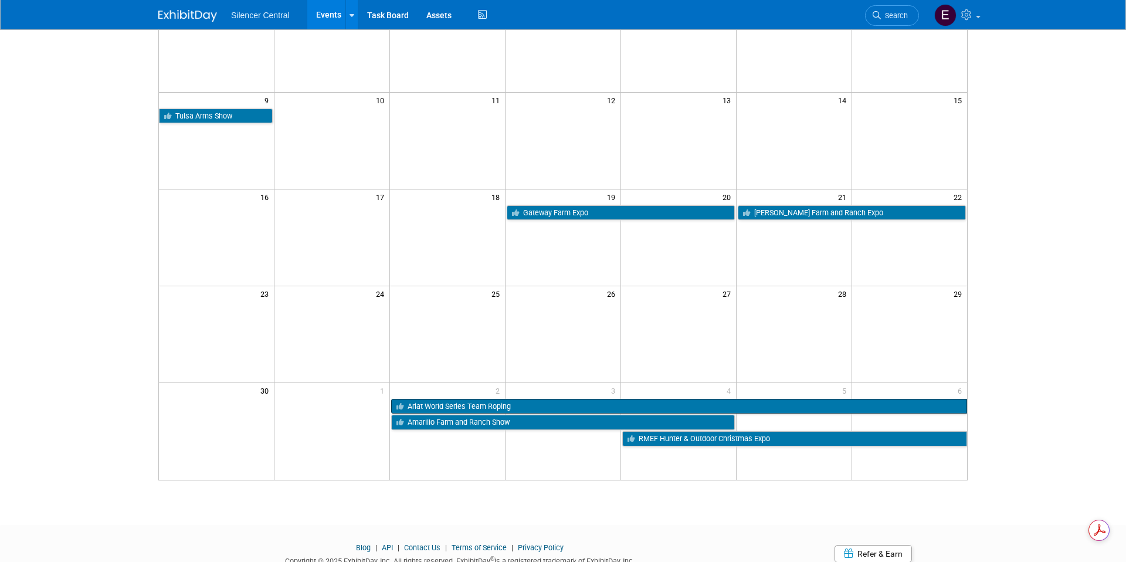
scroll to position [233, 0]
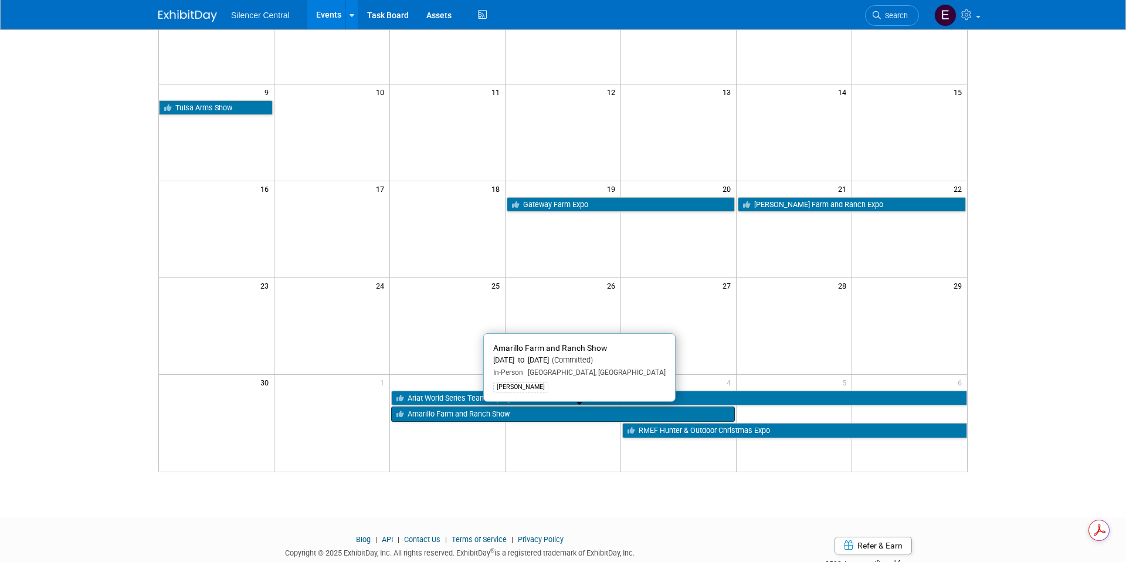
click at [432, 418] on link "Amarillo Farm and Ranch Show" at bounding box center [563, 414] width 344 height 15
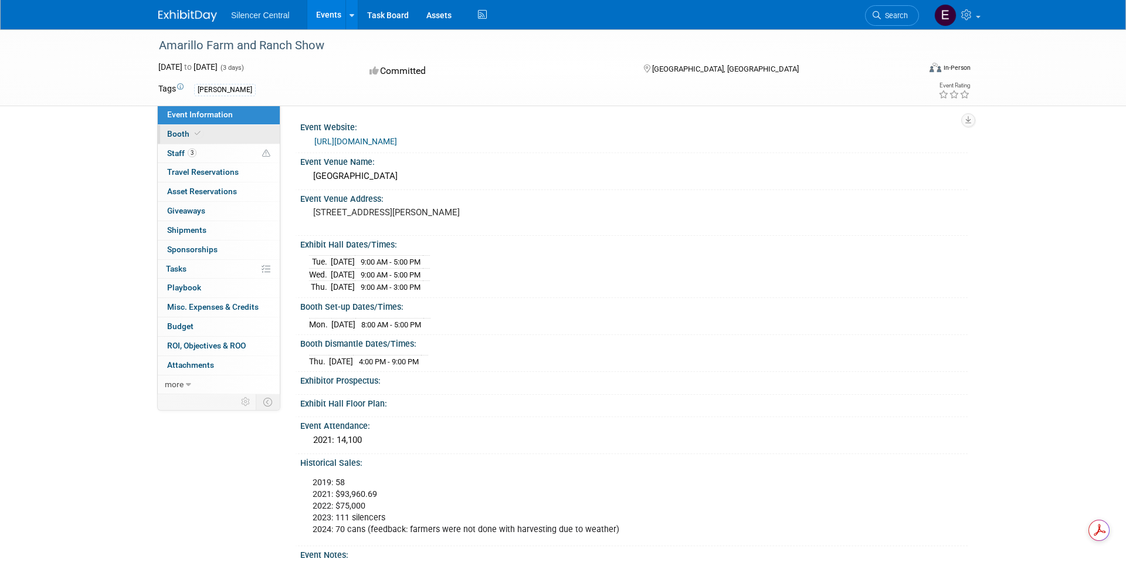
click at [223, 134] on link "Booth" at bounding box center [219, 134] width 122 height 19
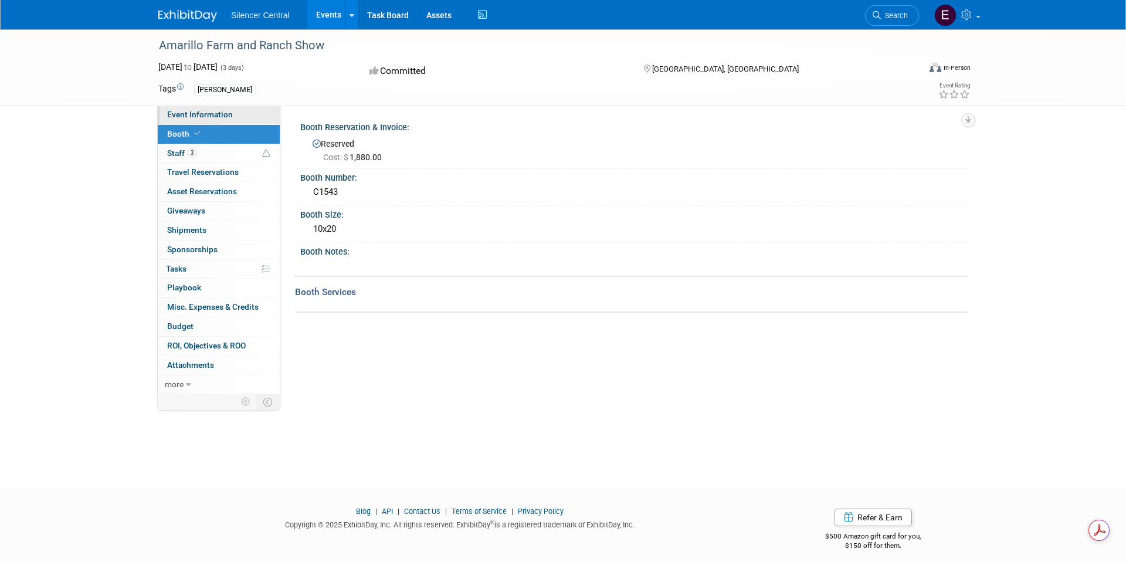
click at [202, 116] on span "Event Information" at bounding box center [200, 114] width 66 height 9
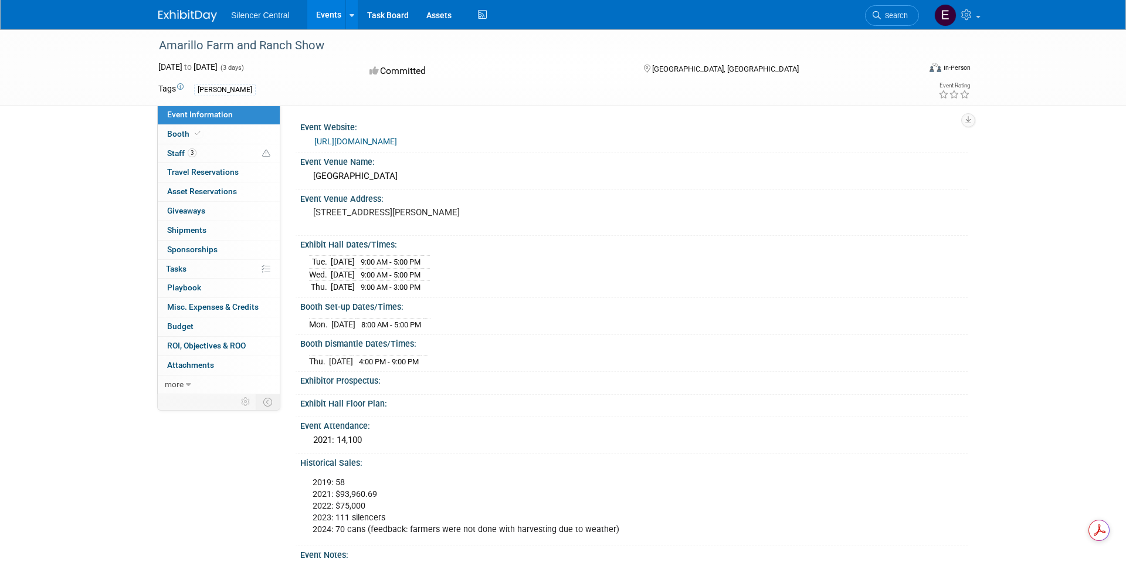
drag, startPoint x: 345, startPoint y: 213, endPoint x: 400, endPoint y: 232, distance: 57.9
click at [400, 218] on pre "[STREET_ADDRESS][PERSON_NAME]" at bounding box center [439, 212] width 252 height 11
copy pre "[STREET_ADDRESS][PERSON_NAME]"
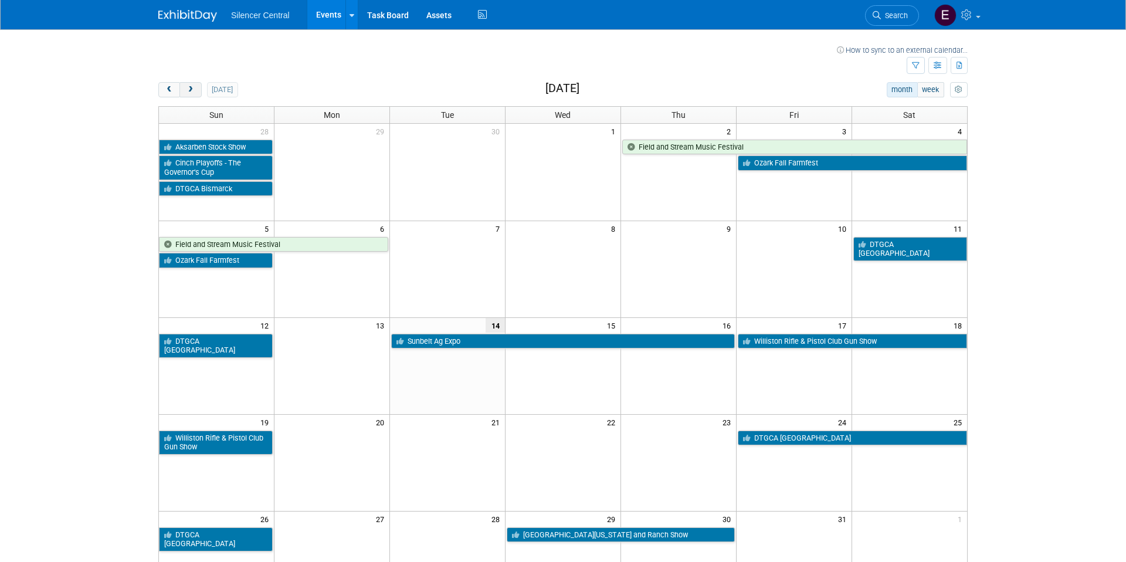
click at [189, 93] on span "next" at bounding box center [190, 90] width 9 height 8
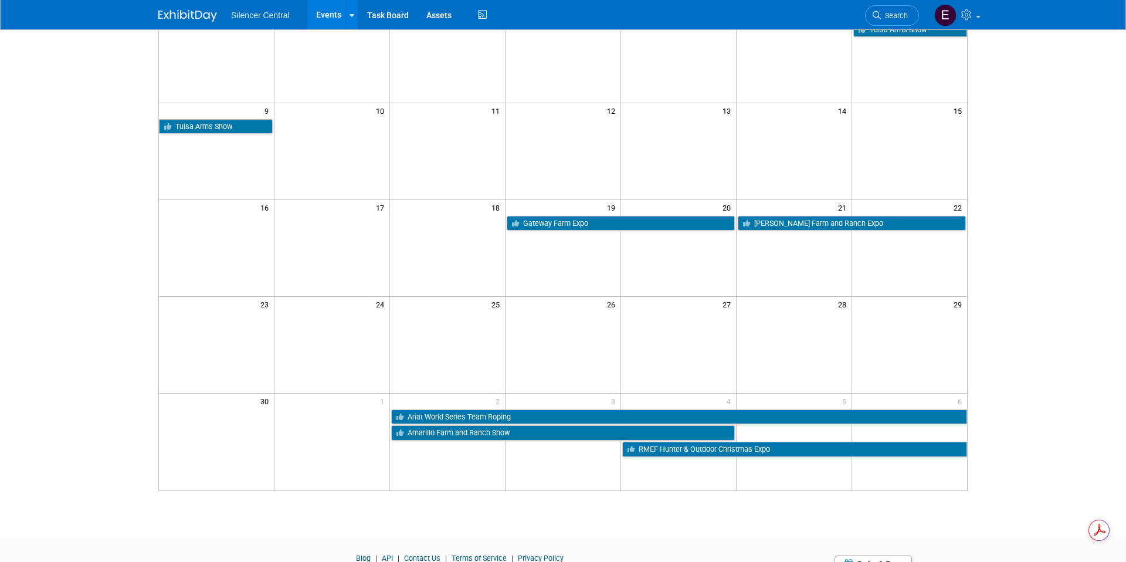
scroll to position [232, 0]
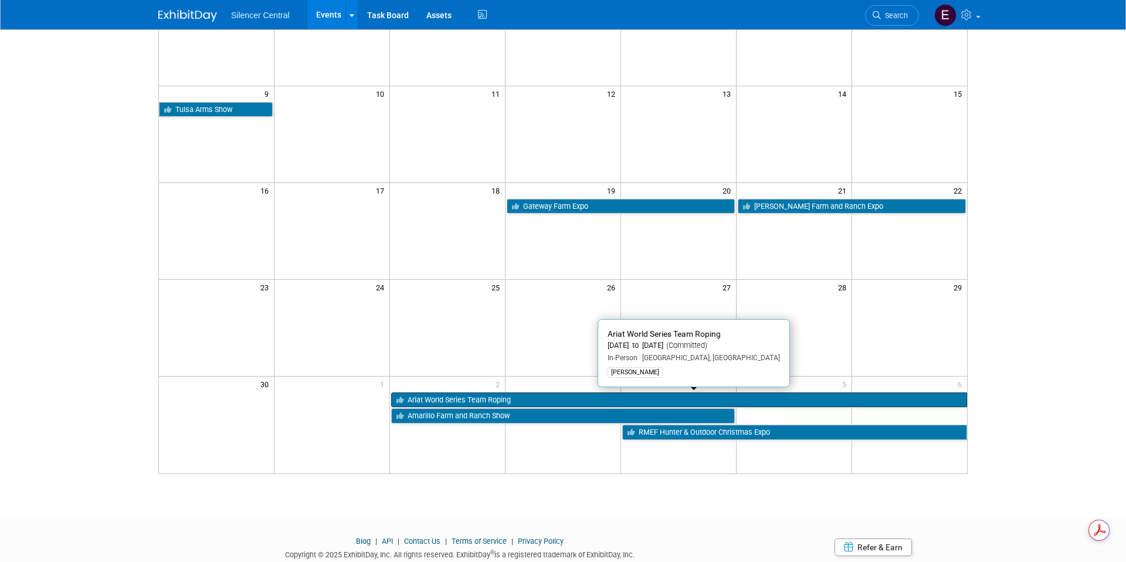
click at [434, 398] on link "Ariat World Series Team Roping" at bounding box center [679, 399] width 576 height 15
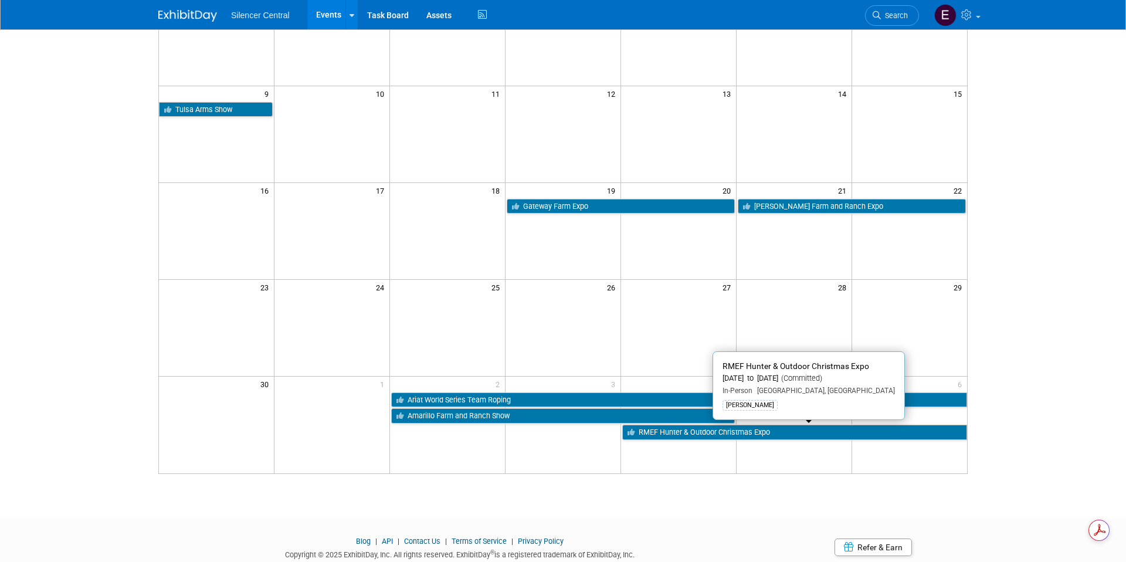
click at [645, 432] on link "RMEF Hunter & Outdoor Christmas Expo" at bounding box center [794, 432] width 345 height 15
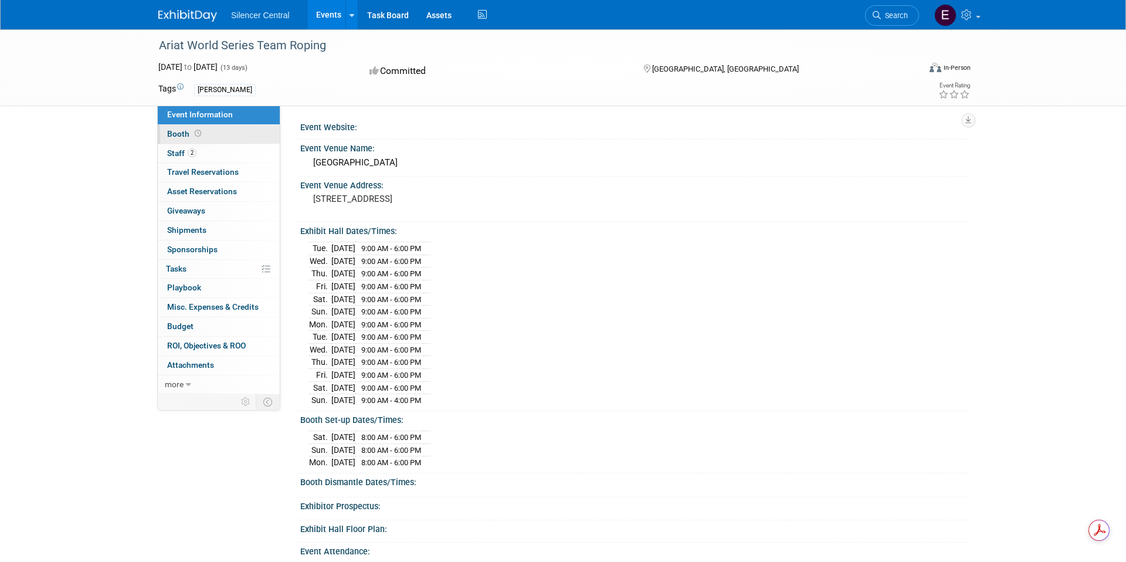
click at [208, 132] on link "Booth" at bounding box center [219, 134] width 122 height 19
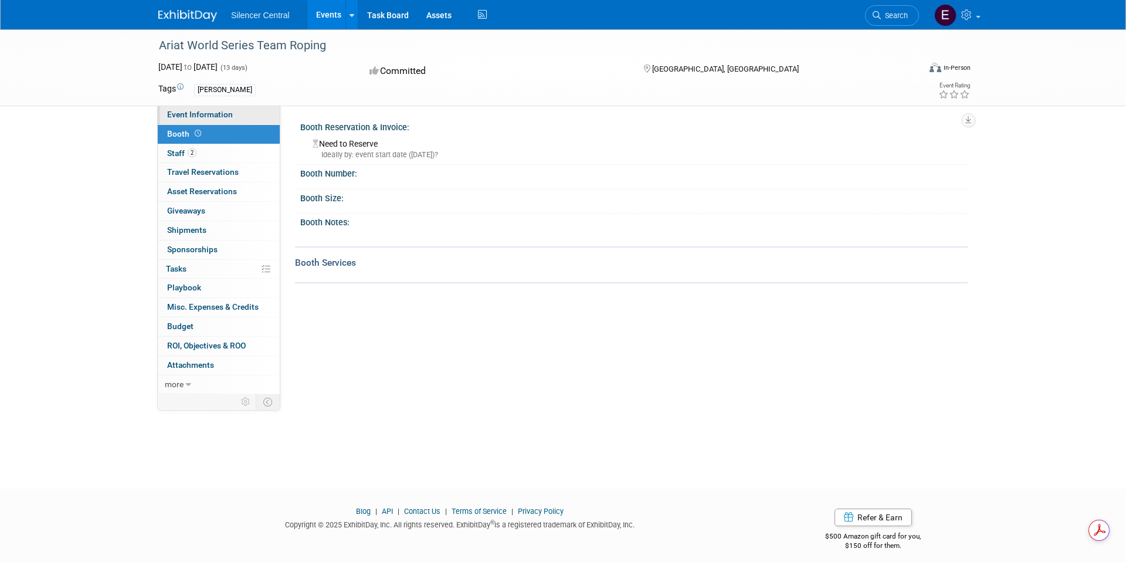
click at [214, 112] on span "Event Information" at bounding box center [200, 114] width 66 height 9
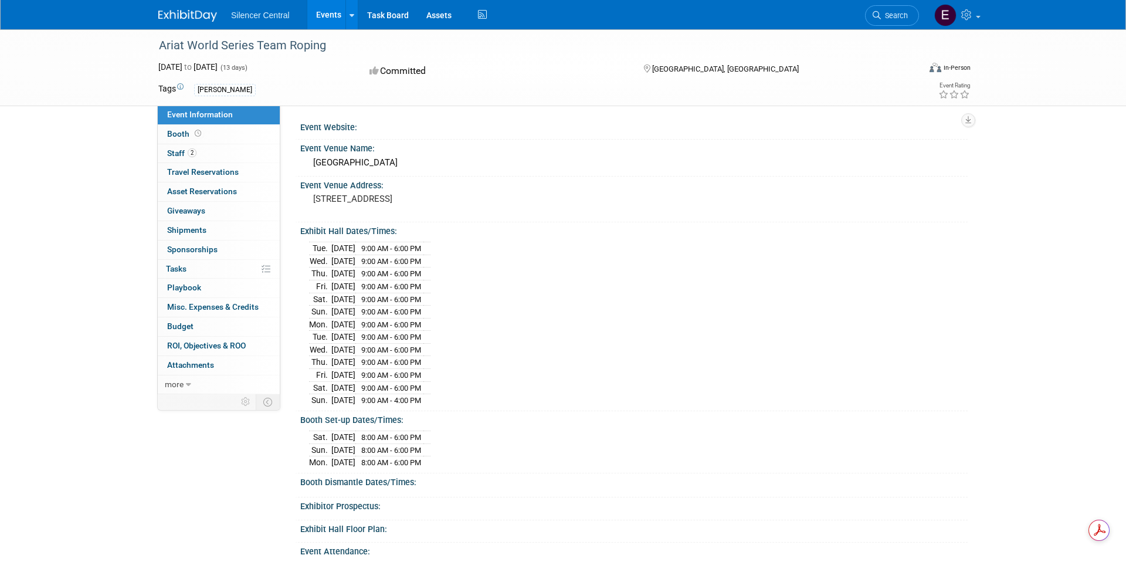
drag, startPoint x: 314, startPoint y: 197, endPoint x: 509, endPoint y: 209, distance: 195.1
click at [508, 209] on div "9777 Las Vegas Blvd S Las Vegas, NV 89183" at bounding box center [439, 204] width 260 height 27
copy pre "9777 Las Vegas Blvd S Las Vegas, NV 89183"
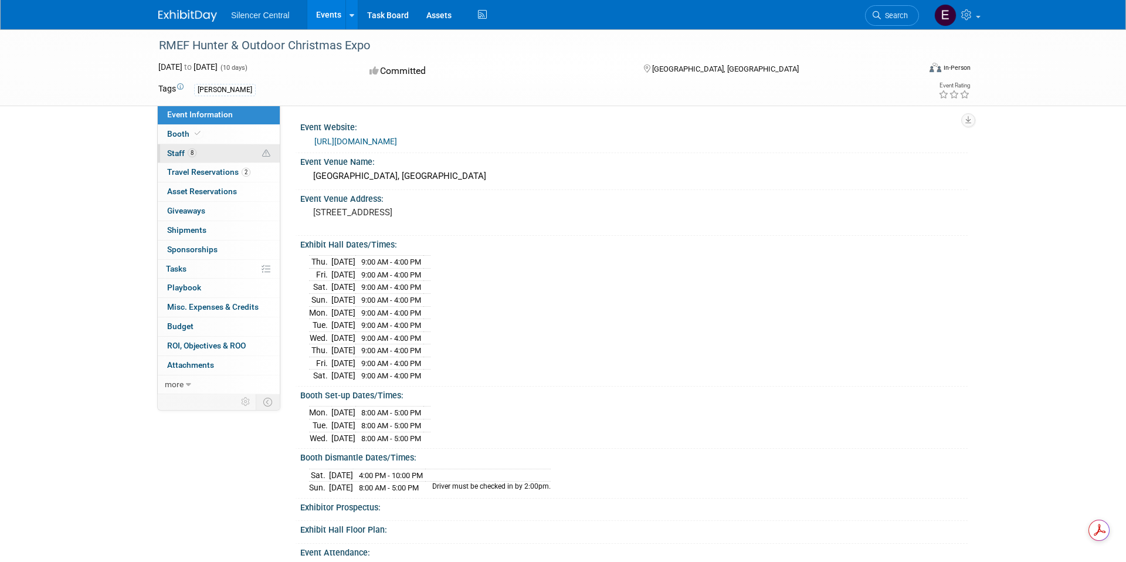
click at [177, 160] on link "8 Staff 8" at bounding box center [219, 153] width 122 height 19
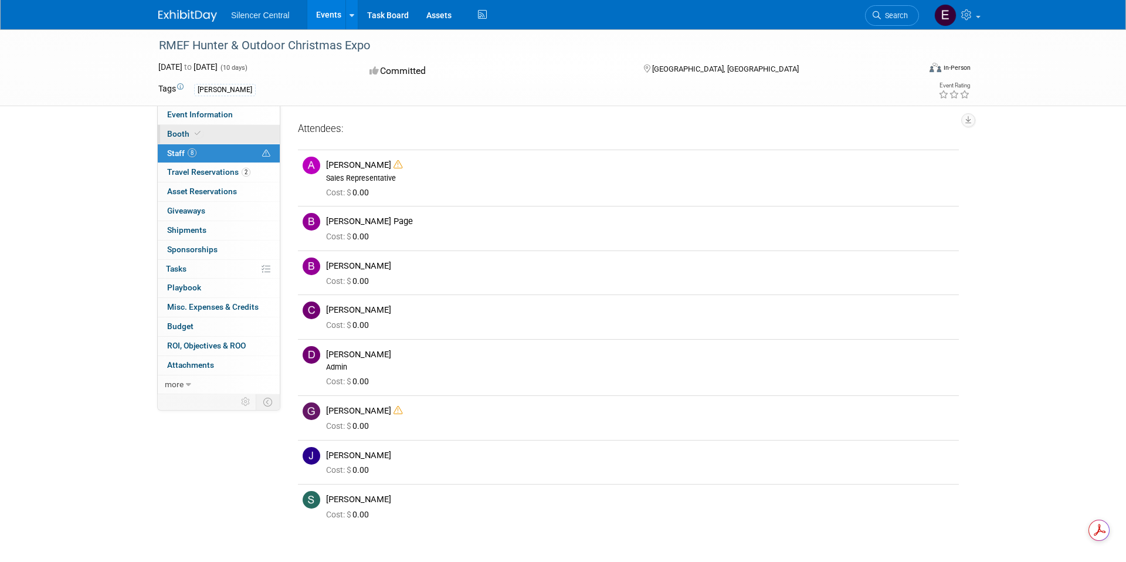
click at [198, 137] on span at bounding box center [197, 133] width 11 height 9
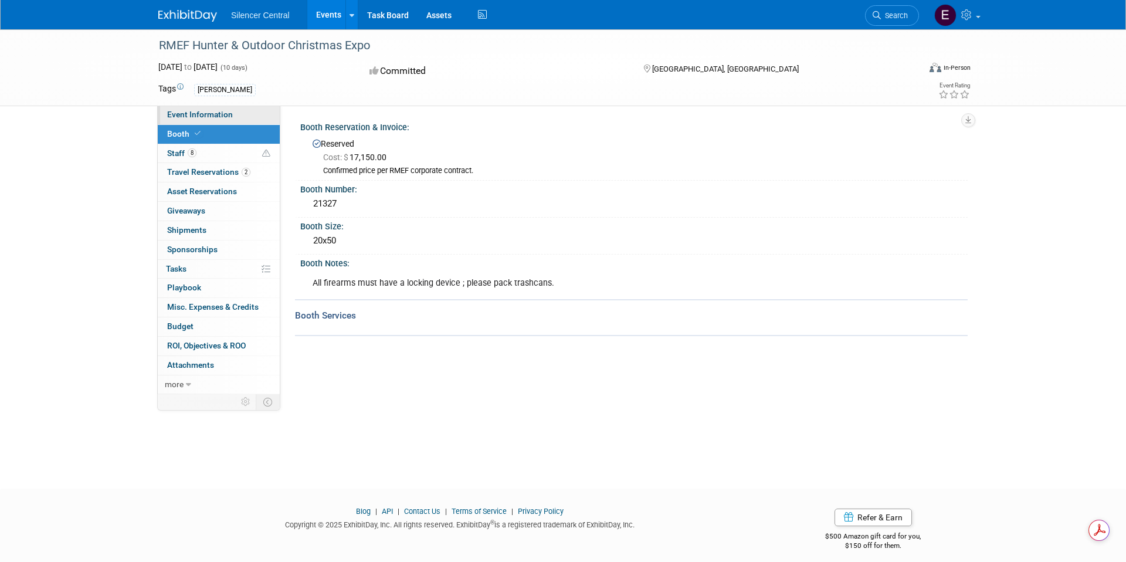
click at [238, 118] on link "Event Information" at bounding box center [219, 115] width 122 height 19
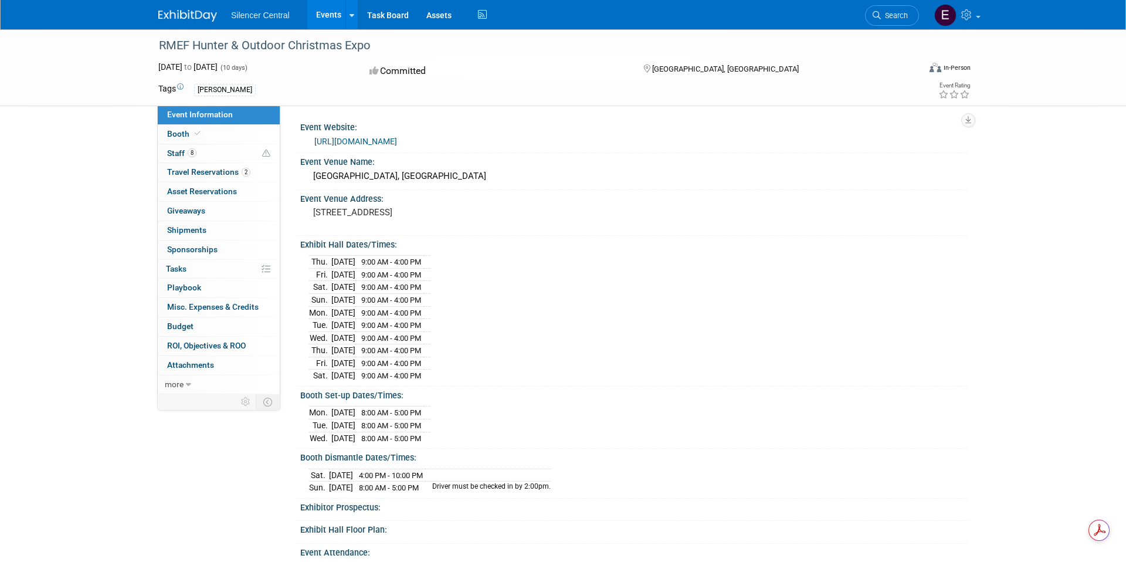
drag, startPoint x: 307, startPoint y: 177, endPoint x: 470, endPoint y: 187, distance: 162.8
click at [487, 181] on div "[GEOGRAPHIC_DATA], [GEOGRAPHIC_DATA]" at bounding box center [634, 176] width 668 height 19
click at [434, 204] on div "[STREET_ADDRESS]" at bounding box center [439, 217] width 260 height 27
drag, startPoint x: 310, startPoint y: 214, endPoint x: 418, endPoint y: 232, distance: 110.0
click at [419, 231] on div "[STREET_ADDRESS]" at bounding box center [439, 218] width 278 height 28
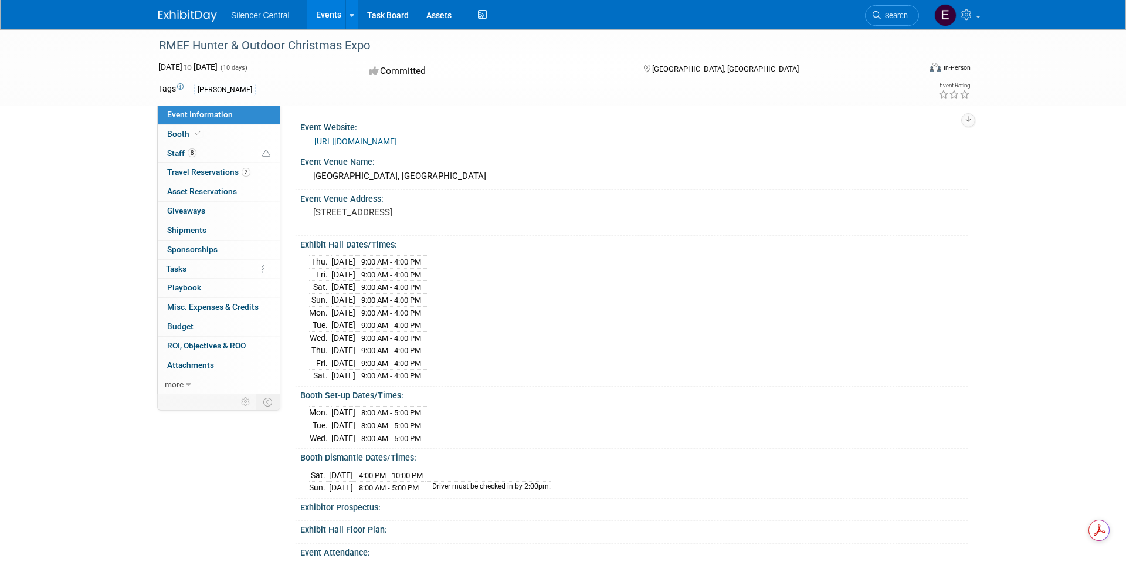
copy pre "[STREET_ADDRESS]"
click at [225, 139] on link "Booth" at bounding box center [219, 134] width 122 height 19
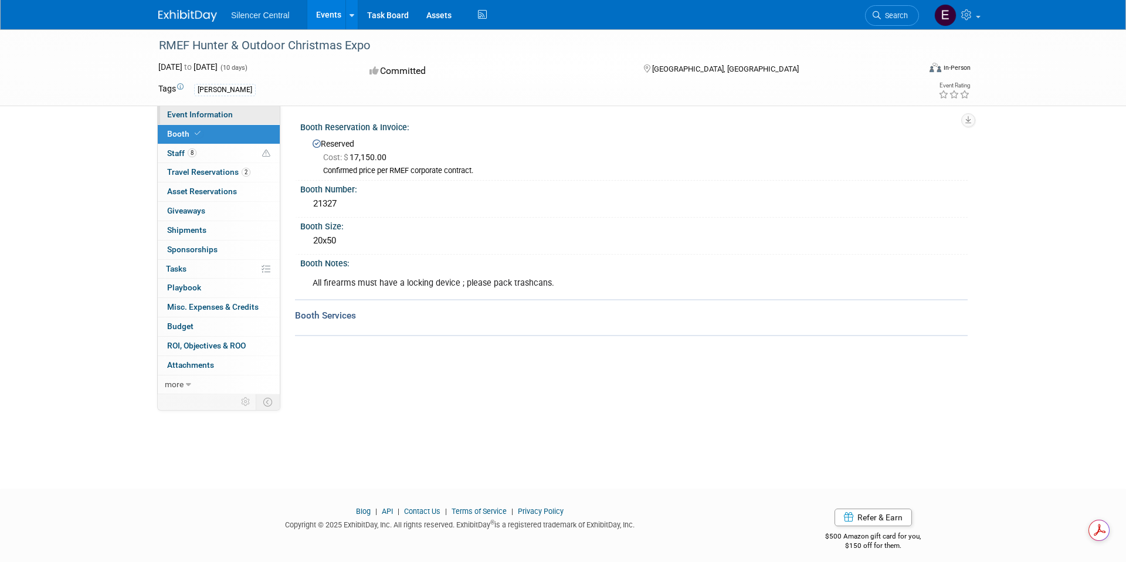
click at [201, 114] on span "Event Information" at bounding box center [200, 114] width 66 height 9
